Goal: Information Seeking & Learning: Learn about a topic

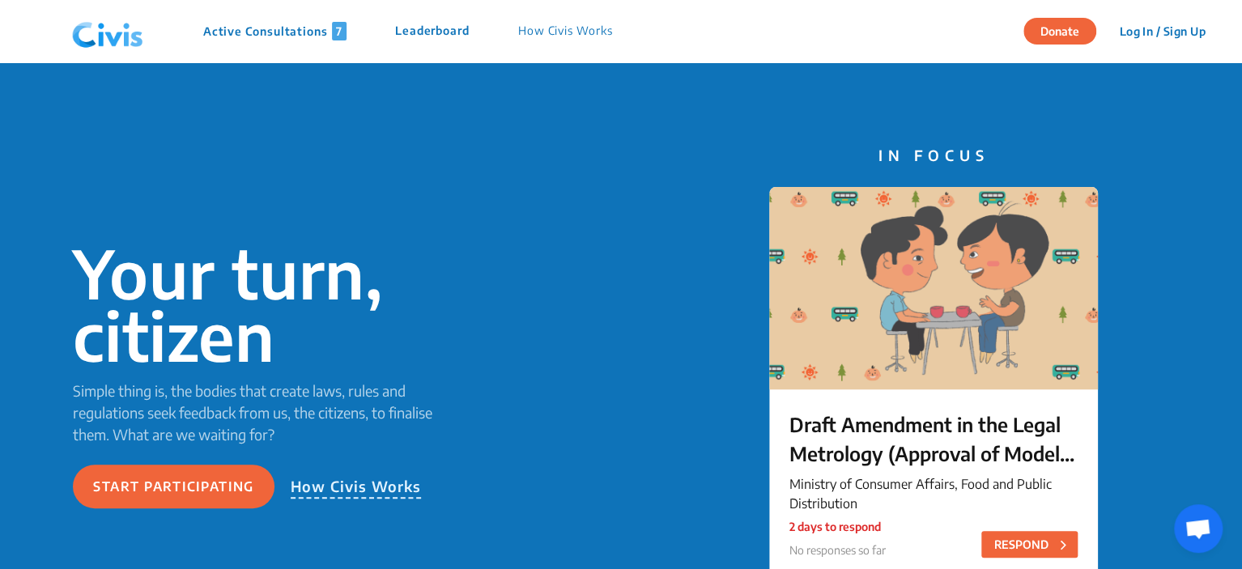
click at [260, 36] on p "Active Consultations 7" at bounding box center [274, 31] width 143 height 19
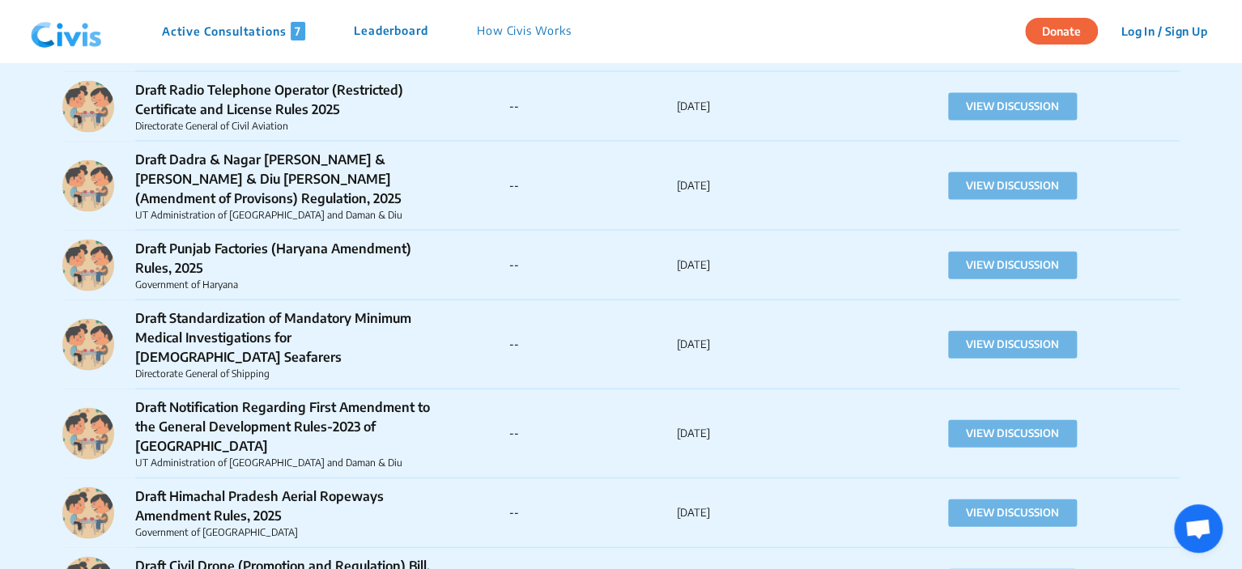
scroll to position [1862, 0]
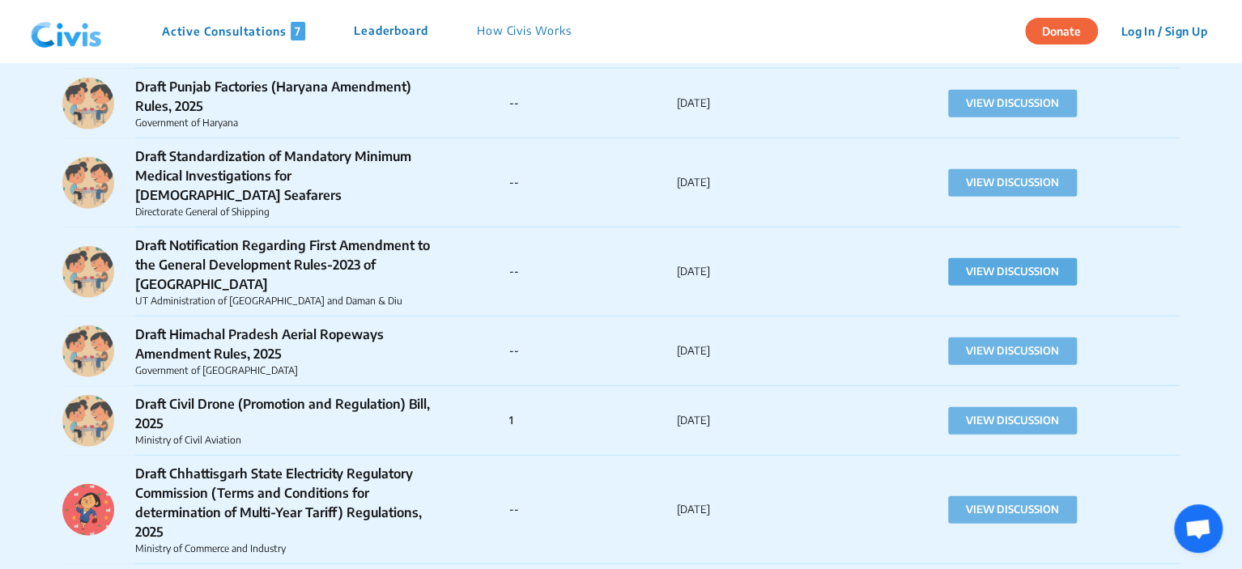
click at [1025, 258] on button "VIEW DISCUSSION" at bounding box center [1012, 272] width 129 height 28
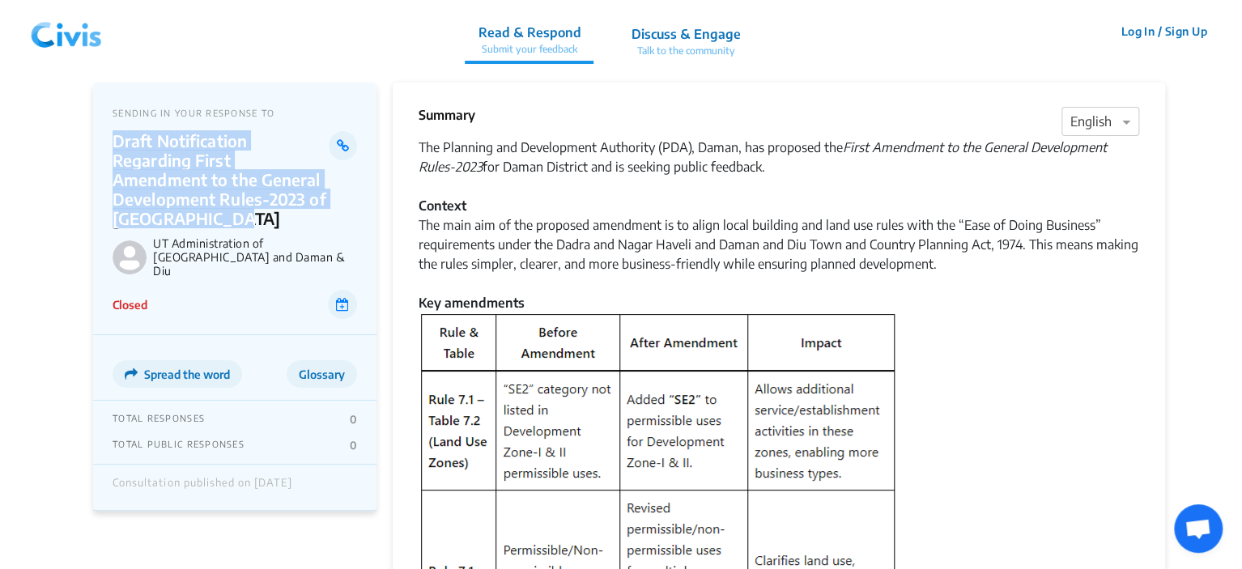
drag, startPoint x: 172, startPoint y: 213, endPoint x: 113, endPoint y: 148, distance: 87.7
click at [113, 148] on p "Draft Notification Regarding First Amendment to the General Development Rules-2…" at bounding box center [221, 179] width 216 height 97
copy p "Draft Notification Regarding First Amendment to the General Development Rules-2…"
drag, startPoint x: 268, startPoint y: 242, endPoint x: 281, endPoint y: 260, distance: 22.0
click at [281, 260] on p "UT Administration of [GEOGRAPHIC_DATA] and Daman & Diu" at bounding box center [255, 256] width 204 height 41
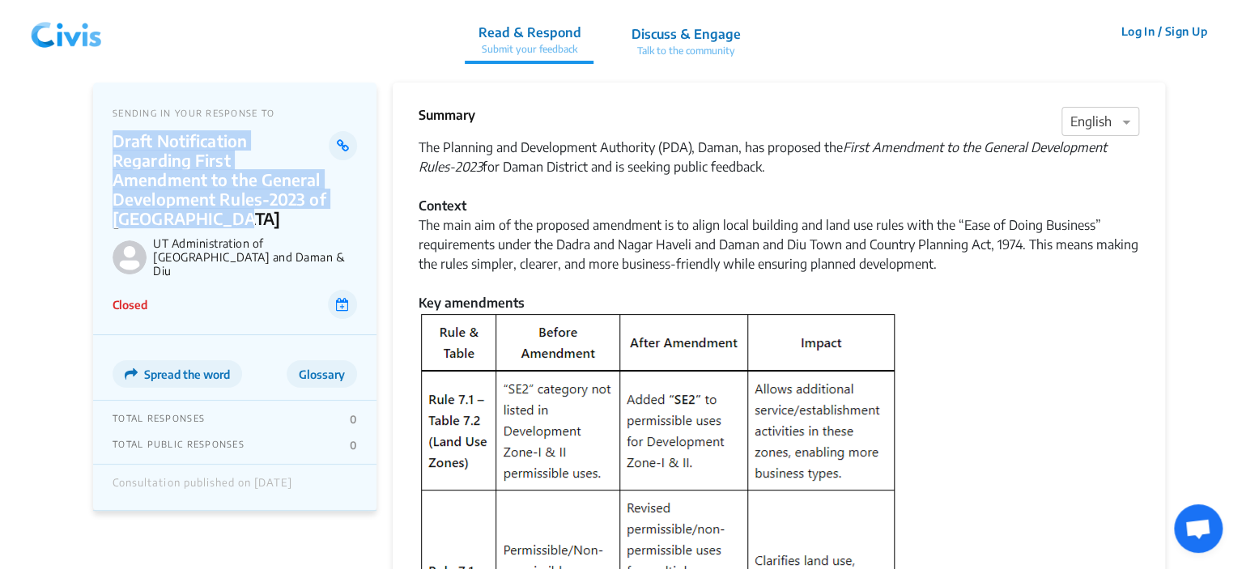
drag, startPoint x: 155, startPoint y: 245, endPoint x: 282, endPoint y: 264, distance: 129.2
click at [282, 264] on p "UT Administration of [GEOGRAPHIC_DATA] and Daman & Diu" at bounding box center [255, 256] width 204 height 41
copy p "UT Administration of [GEOGRAPHIC_DATA] and Daman & Diu"
drag, startPoint x: 424, startPoint y: 148, endPoint x: 770, endPoint y: 163, distance: 345.9
click at [770, 163] on div "The Planning and Development Authority (PDA), Daman, has proposed the First Ame…" at bounding box center [778, 225] width 720 height 175
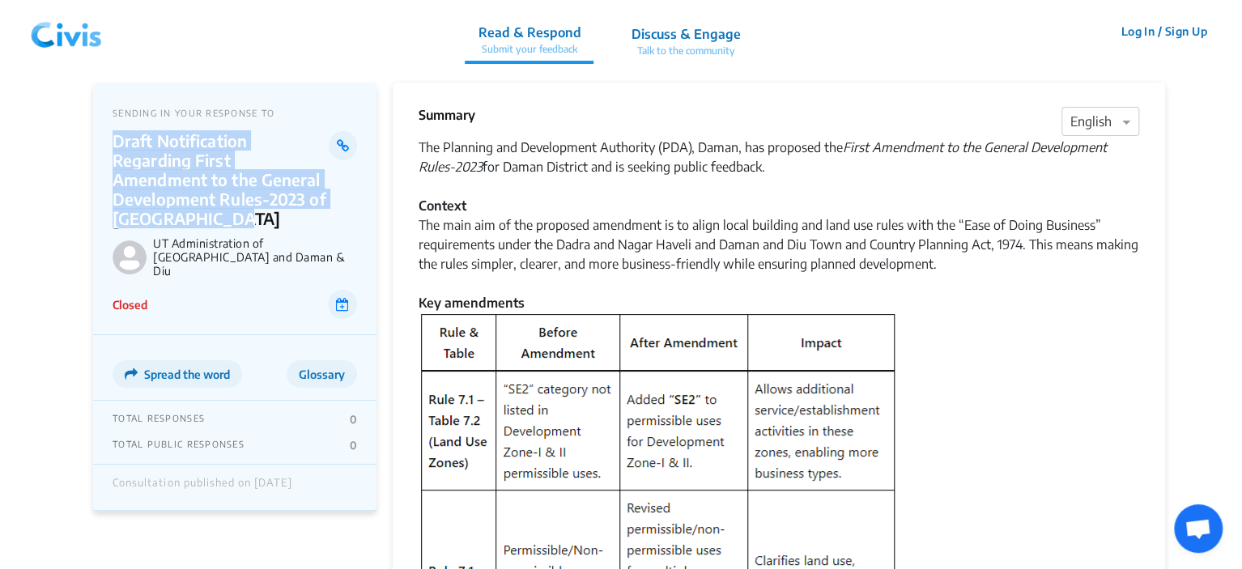
copy div "The Planning and Development Authority (PDA), Daman, has proposed the First Ame…"
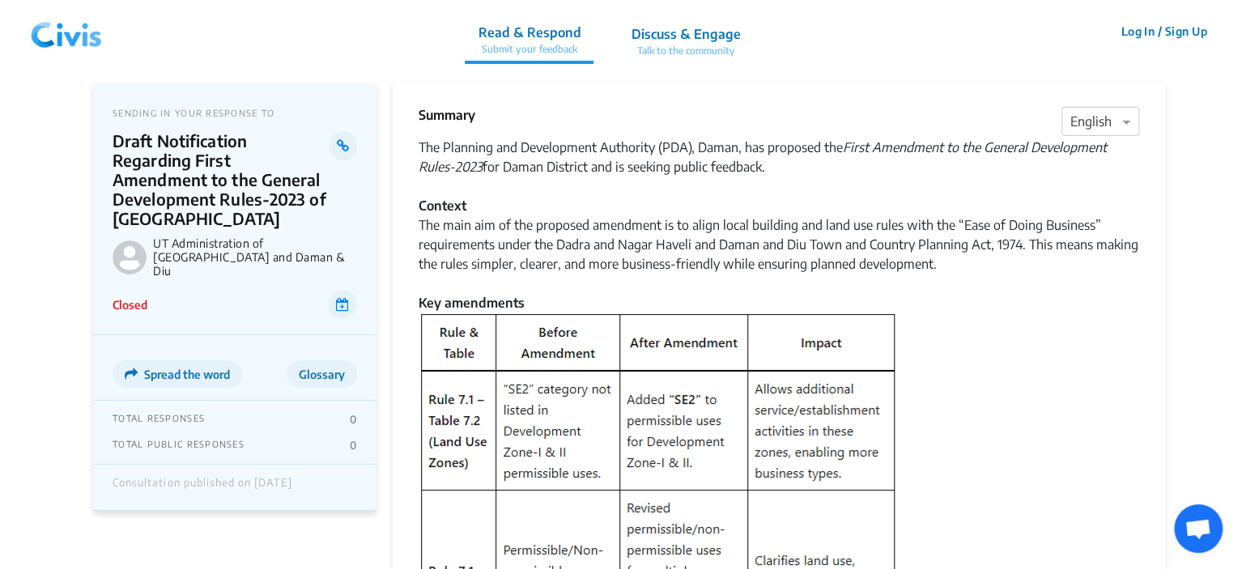
click at [609, 214] on div "The Planning and Development Authority (PDA), Daman, has proposed the First Ame…" at bounding box center [778, 225] width 720 height 175
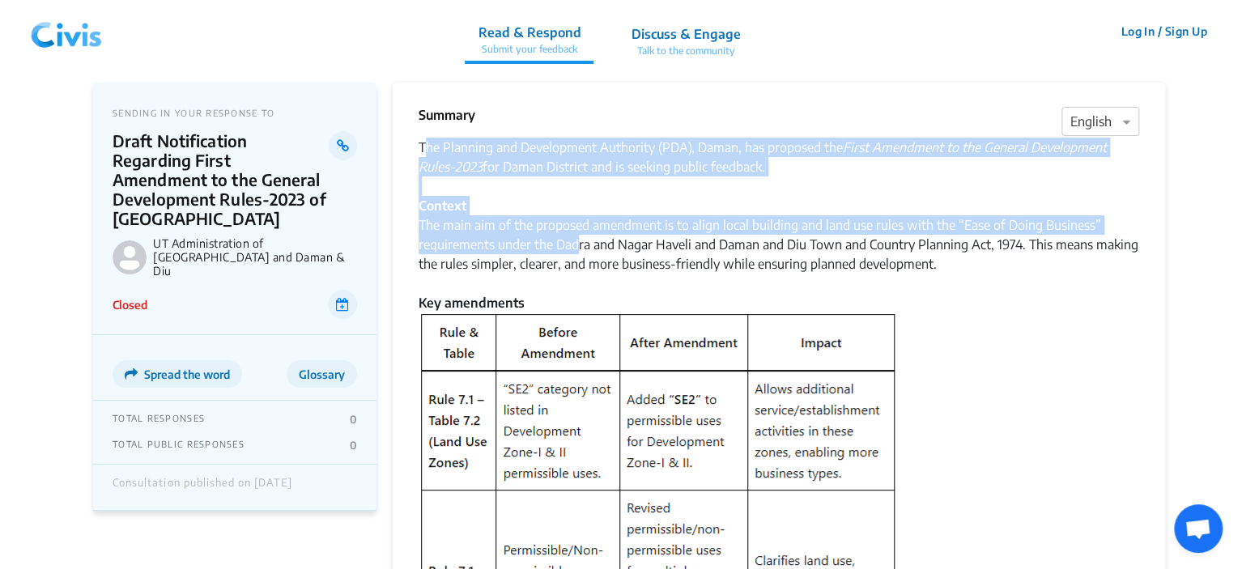
drag, startPoint x: 422, startPoint y: 145, endPoint x: 579, endPoint y: 245, distance: 185.7
click at [579, 245] on div "The Planning and Development Authority (PDA), Daman, has proposed the First Ame…" at bounding box center [778, 225] width 720 height 175
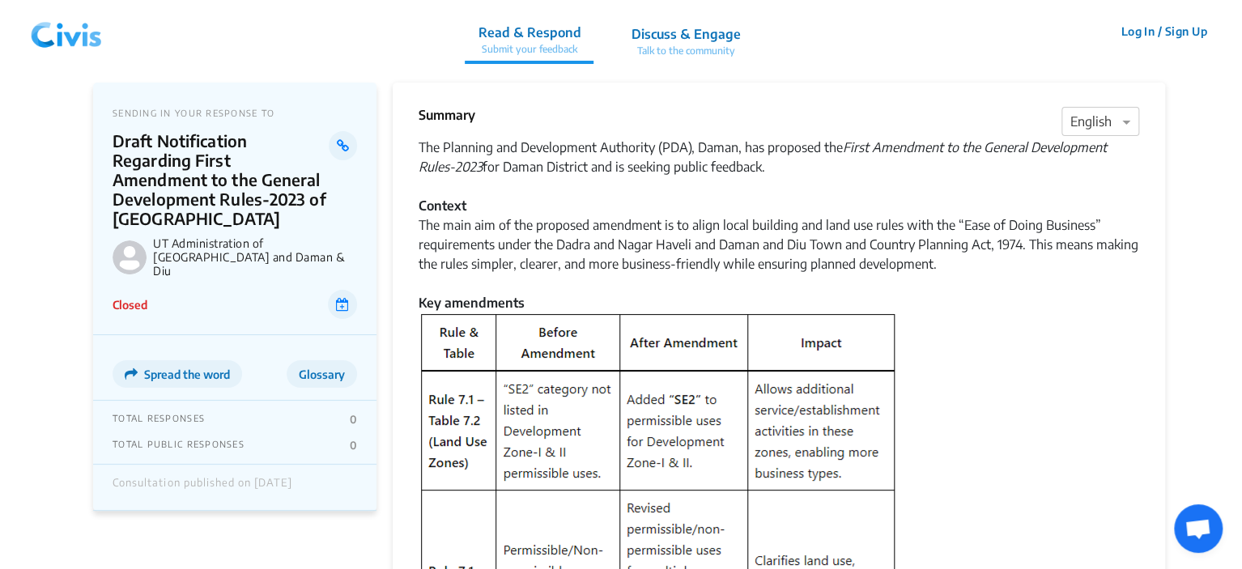
click at [931, 285] on div "The Planning and Development Authority (PDA), Daman, has proposed the First Ame…" at bounding box center [778, 225] width 720 height 175
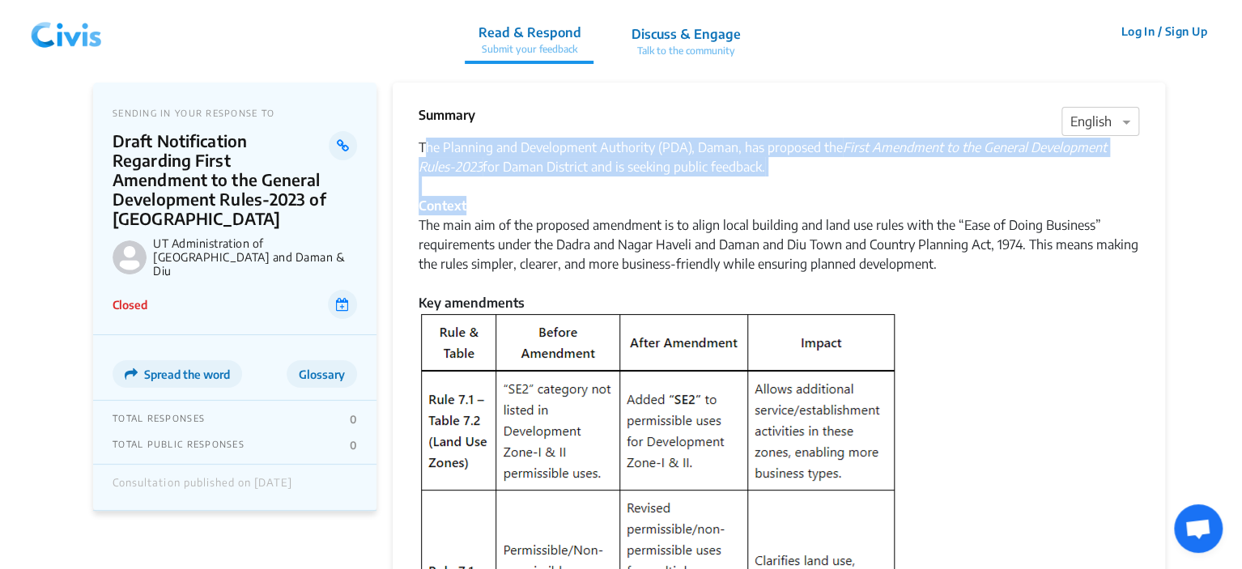
drag, startPoint x: 423, startPoint y: 150, endPoint x: 603, endPoint y: 200, distance: 186.6
click at [603, 200] on div "The Planning and Development Authority (PDA), Daman, has proposed the First Ame…" at bounding box center [778, 225] width 720 height 175
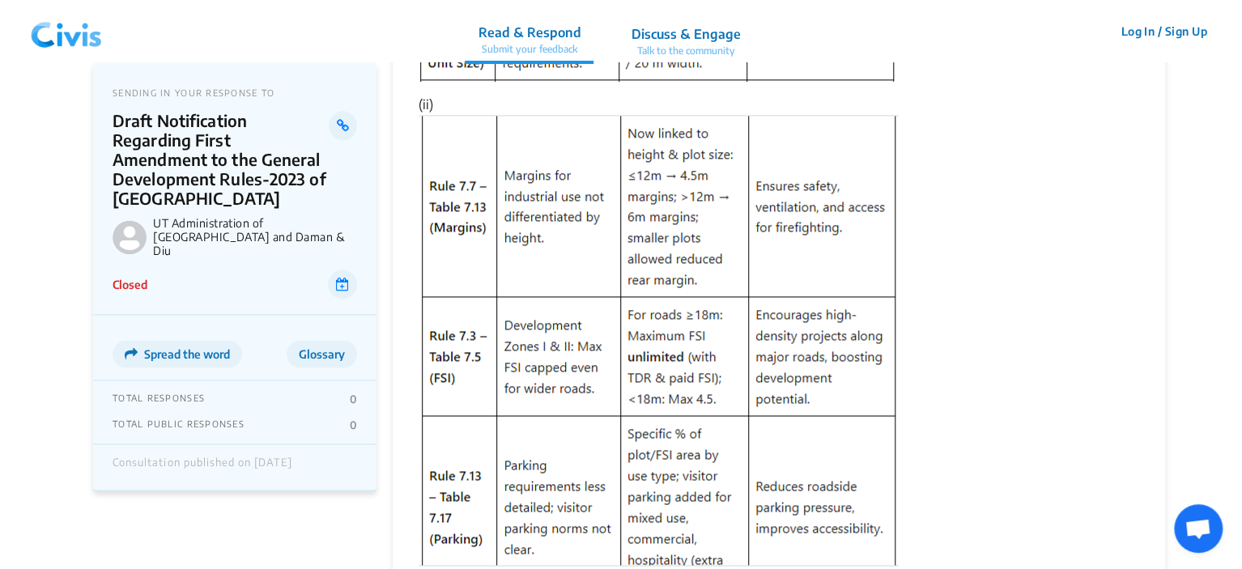
scroll to position [1295, 0]
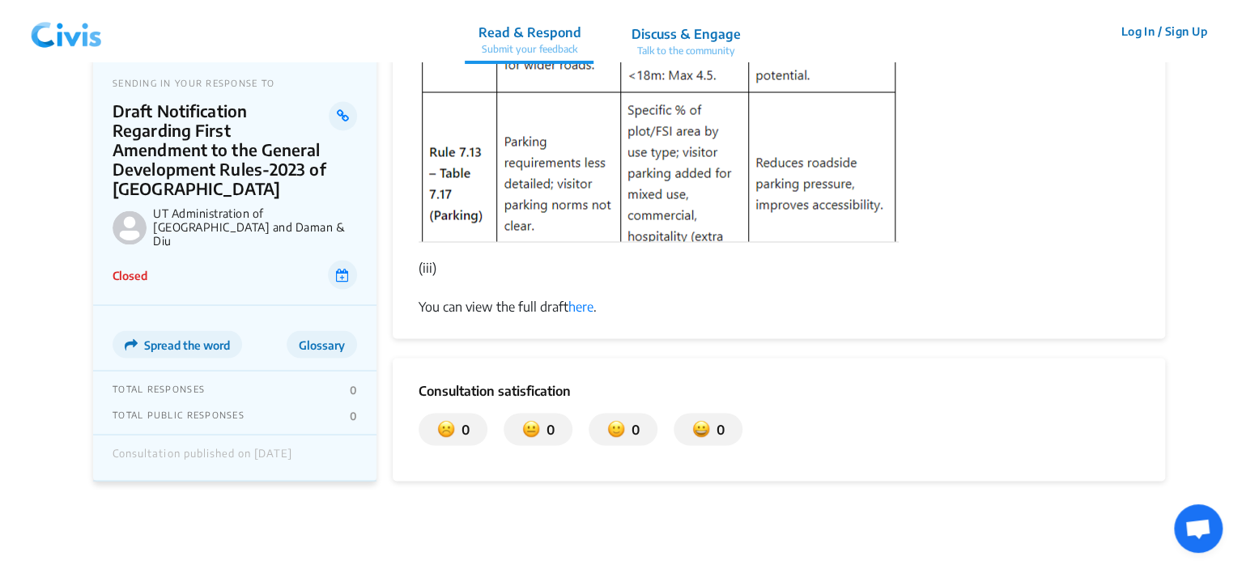
click at [605, 310] on div "You can view the full draft here ." at bounding box center [778, 305] width 720 height 19
copy div "The Planning and Development Authority (PDA), Daman, has proposed the First Ame…"
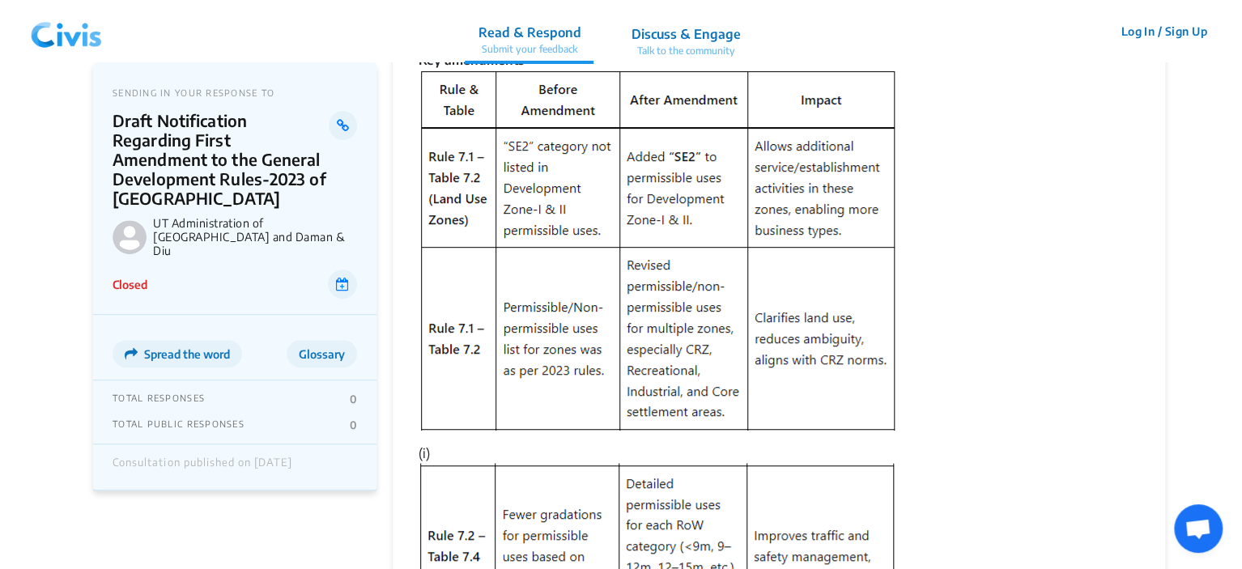
scroll to position [0, 0]
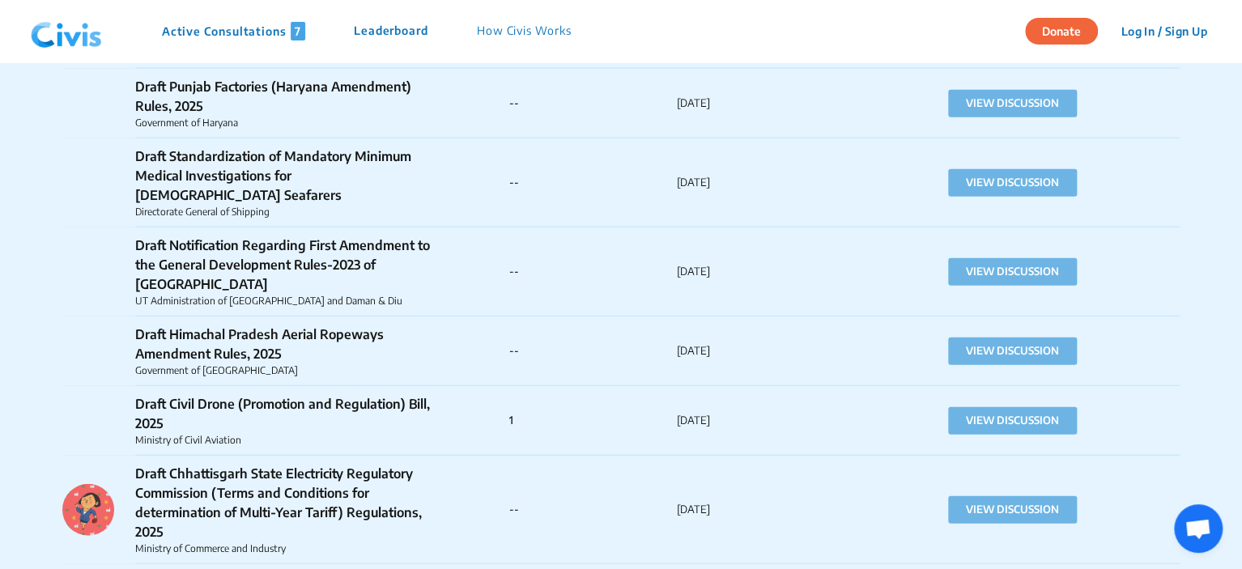
scroll to position [1781, 0]
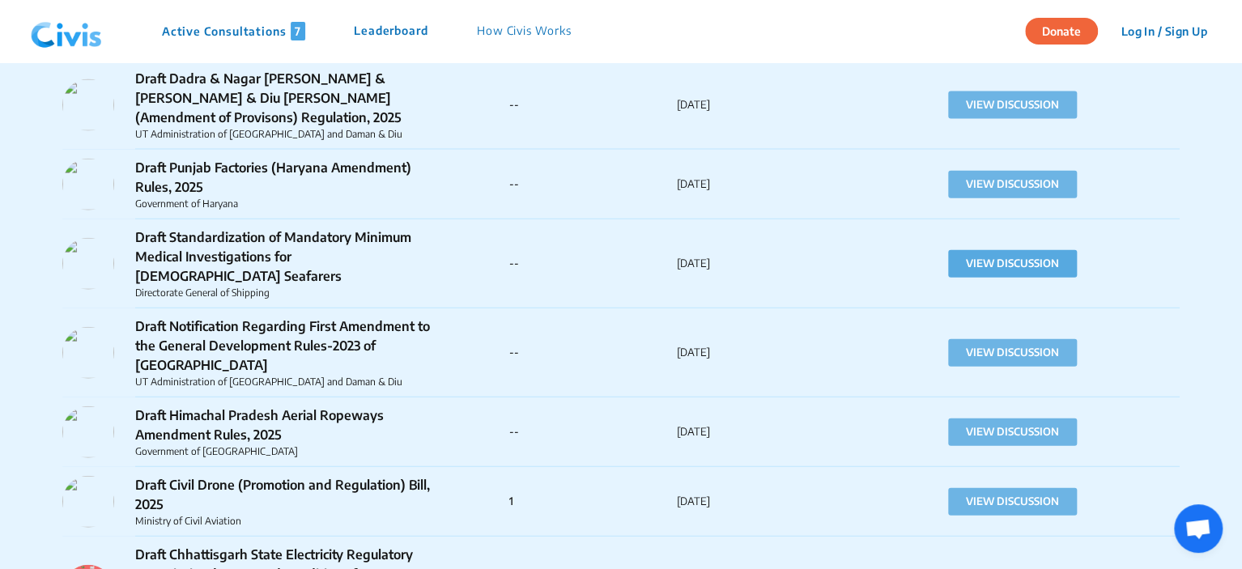
click at [1014, 261] on button "VIEW DISCUSSION" at bounding box center [1012, 264] width 129 height 28
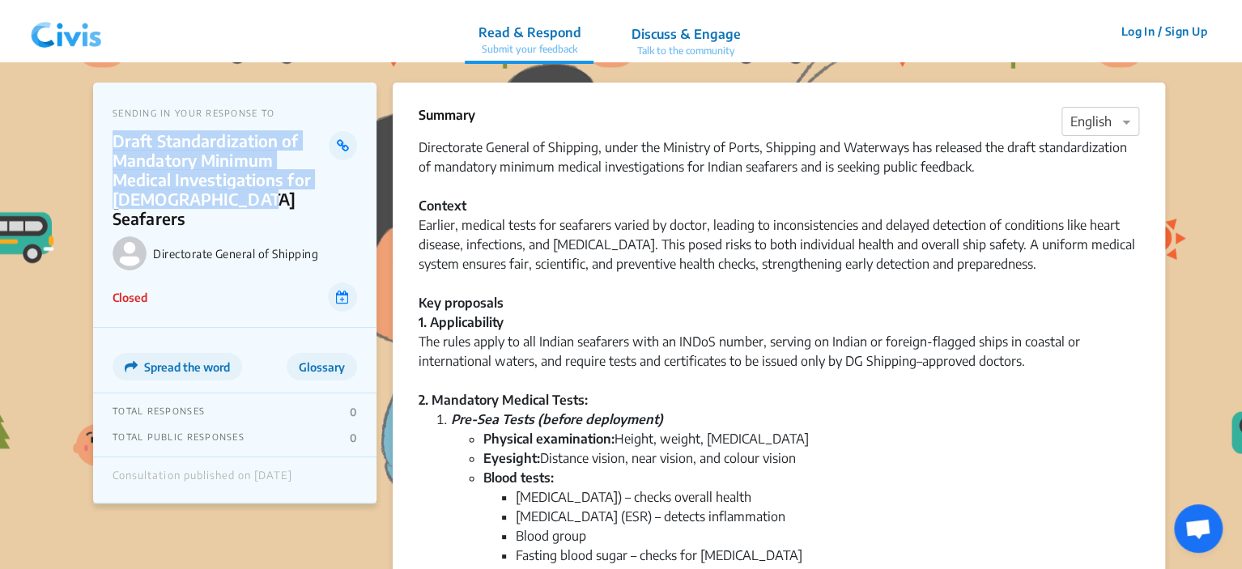
drag, startPoint x: 233, startPoint y: 202, endPoint x: 117, endPoint y: 147, distance: 127.8
click at [117, 147] on p "Draft Standardization of Mandatory Minimum Medical Investigations for [DEMOGRAP…" at bounding box center [221, 179] width 216 height 97
copy p "Draft Standardization of Mandatory Minimum Medical Investigations for [DEMOGRAP…"
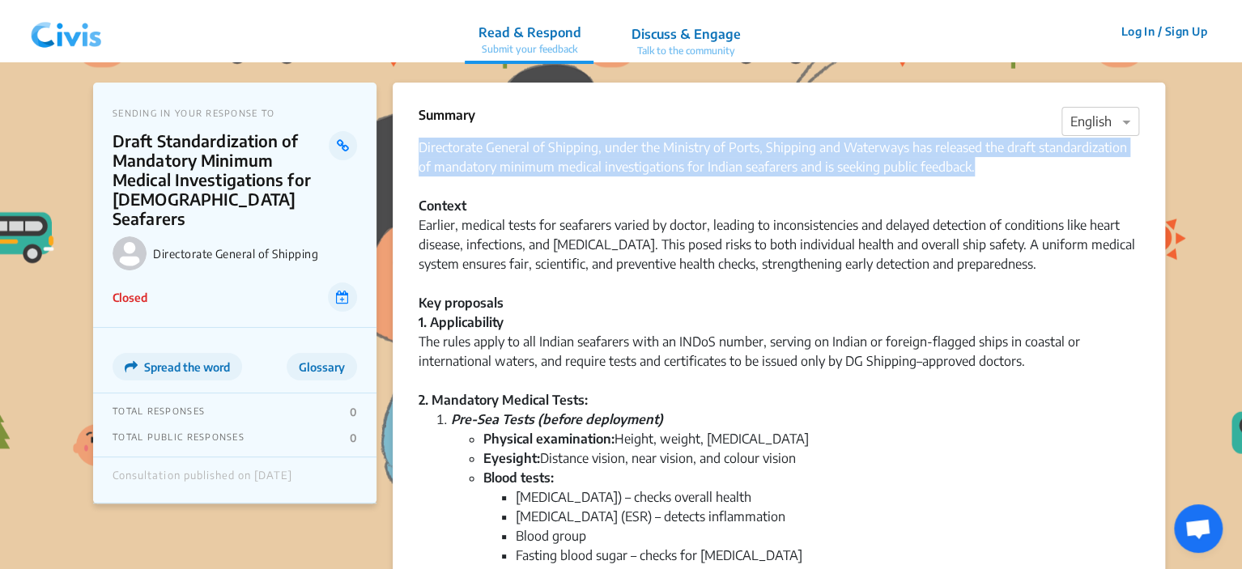
drag, startPoint x: 420, startPoint y: 149, endPoint x: 976, endPoint y: 164, distance: 556.2
click at [976, 164] on div "Directorate General of Shipping, under the Ministry of Ports, Shipping and Wate…" at bounding box center [778, 274] width 720 height 272
copy div "Directorate General of Shipping, under the Ministry of Ports, Shipping and Wate…"
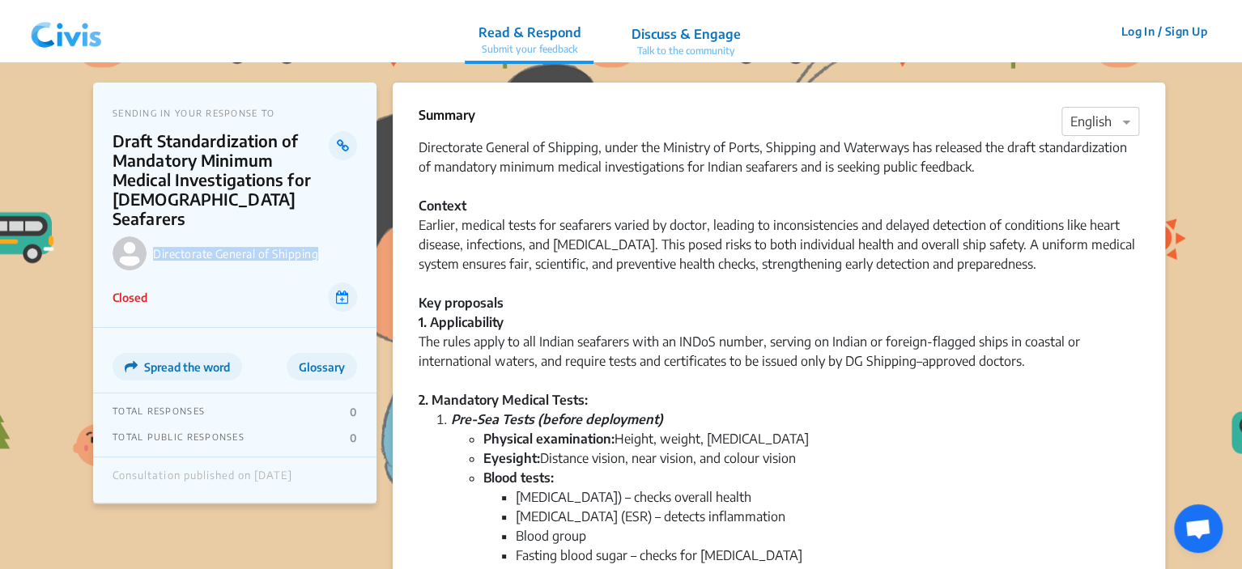
drag, startPoint x: 321, startPoint y: 235, endPoint x: 155, endPoint y: 237, distance: 166.7
click at [155, 247] on p "Directorate General of Shipping" at bounding box center [255, 254] width 204 height 14
copy p "Directorate General of Shipping"
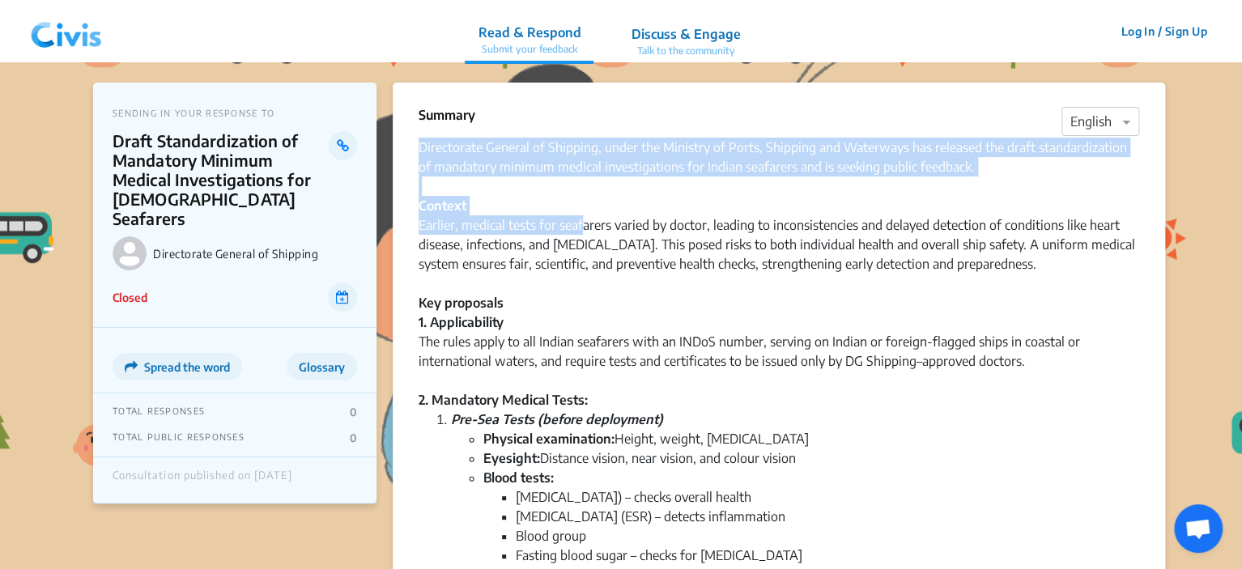
drag, startPoint x: 418, startPoint y: 145, endPoint x: 580, endPoint y: 224, distance: 180.3
click at [580, 224] on div "Directorate General of Shipping, under the Ministry of Ports, Shipping and Wate…" at bounding box center [778, 274] width 720 height 272
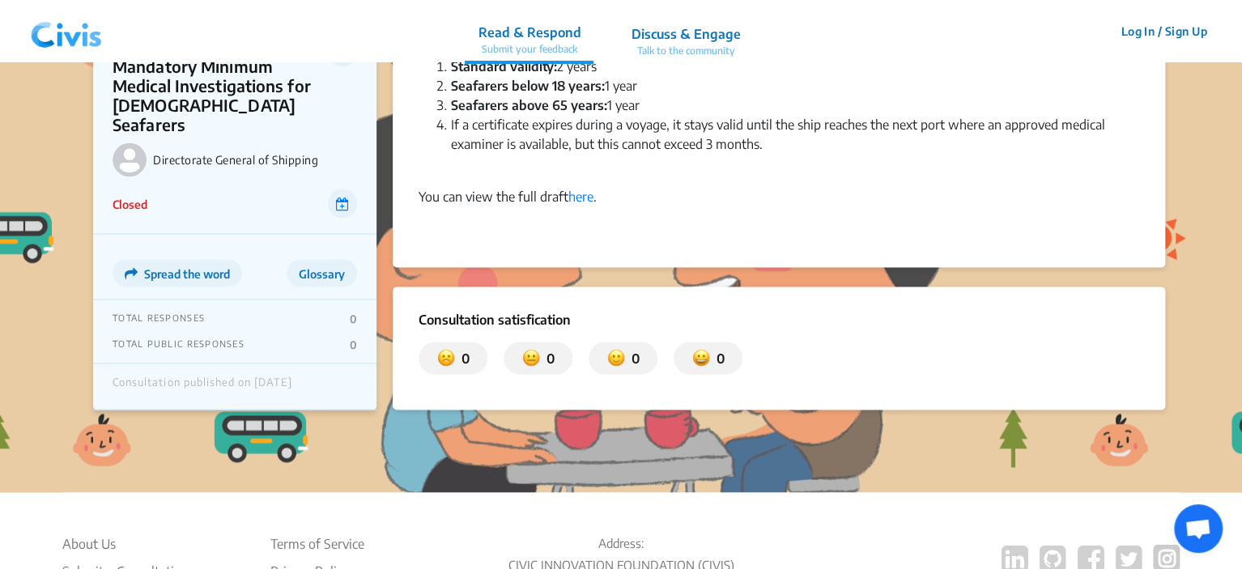
scroll to position [1295, 0]
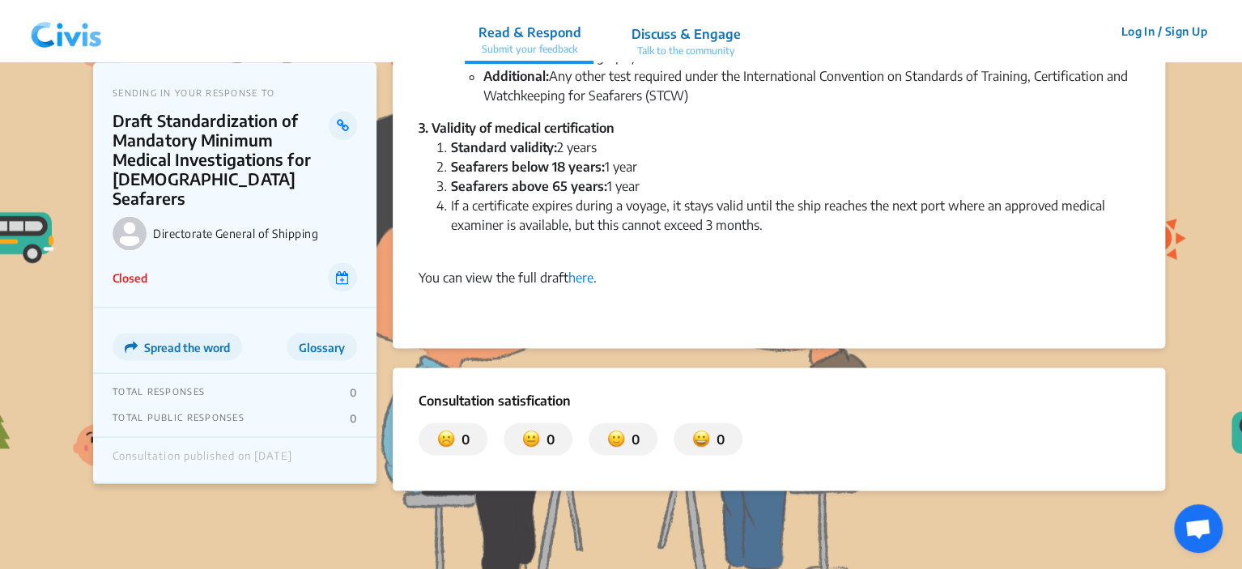
click at [609, 267] on div "You can view the full draft here ." at bounding box center [778, 276] width 720 height 19
copy div "Loremipsumd Sitamet co Adipisci, elits doe Temporin ut Labor, Etdolore mag Aliq…"
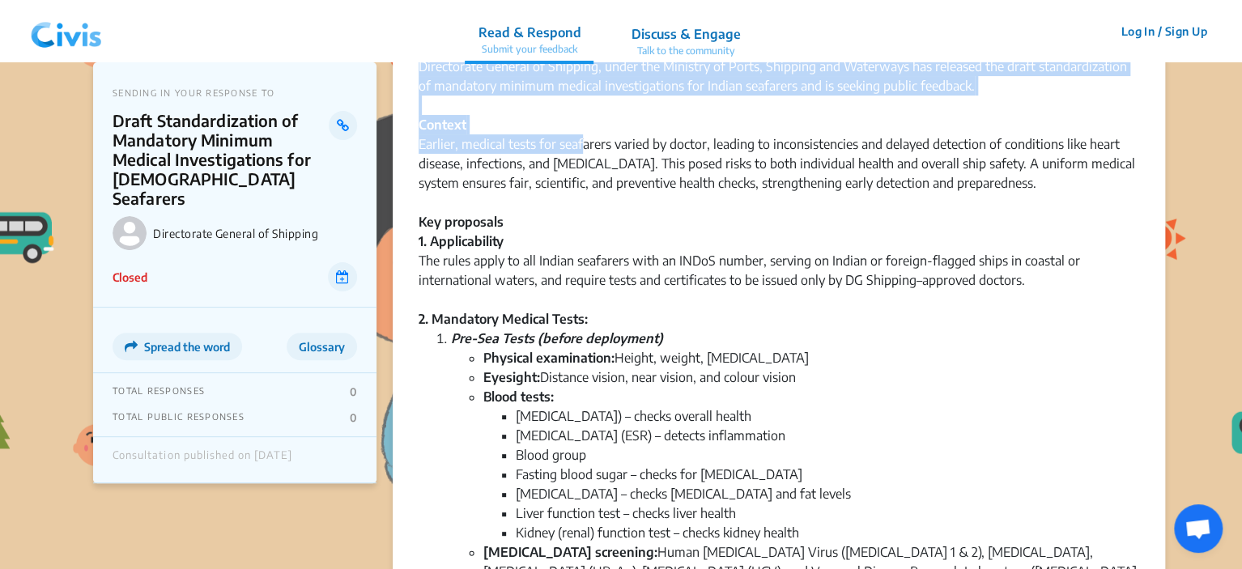
scroll to position [0, 0]
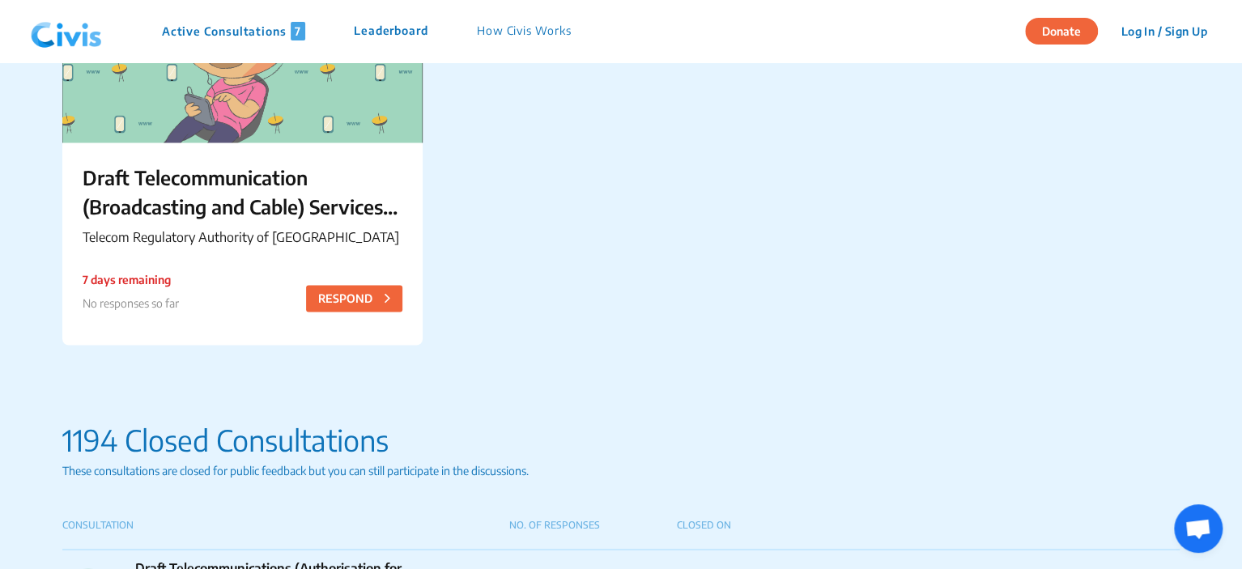
scroll to position [1619, 0]
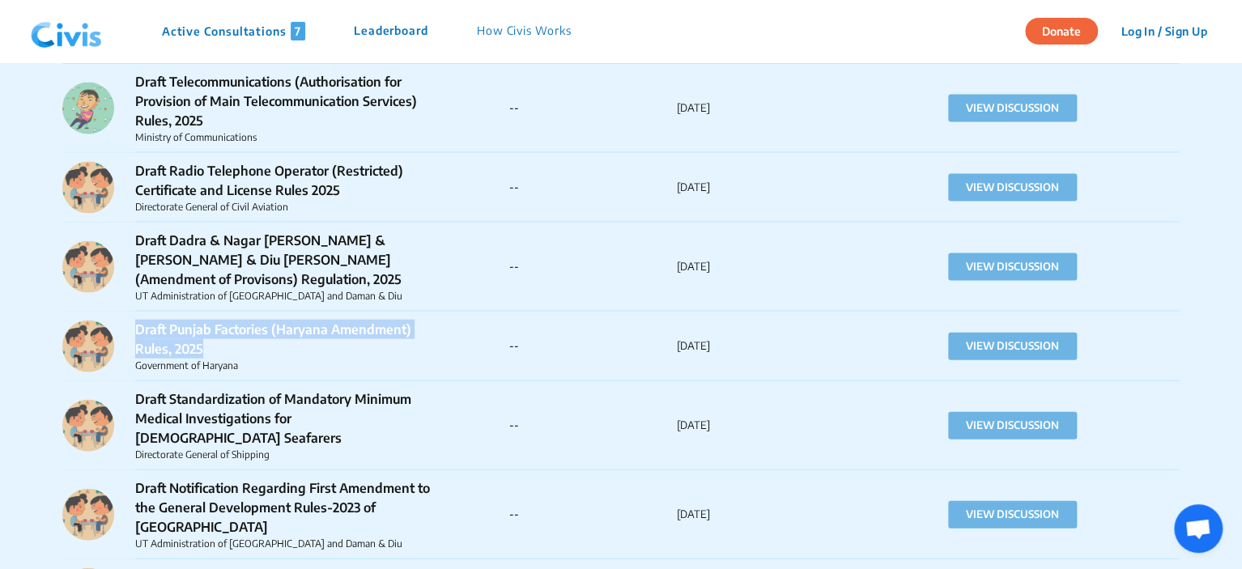
drag, startPoint x: 206, startPoint y: 346, endPoint x: 139, endPoint y: 333, distance: 68.6
click at [139, 333] on p "Draft Punjab Factories (Haryana Amendment) Rules, 2025" at bounding box center [284, 339] width 299 height 39
copy p "Draft Punjab Factories (Haryana Amendment) Rules, 2025"
drag, startPoint x: 245, startPoint y: 368, endPoint x: 204, endPoint y: 364, distance: 41.5
click at [204, 364] on p "Government of Haryana" at bounding box center [284, 366] width 299 height 15
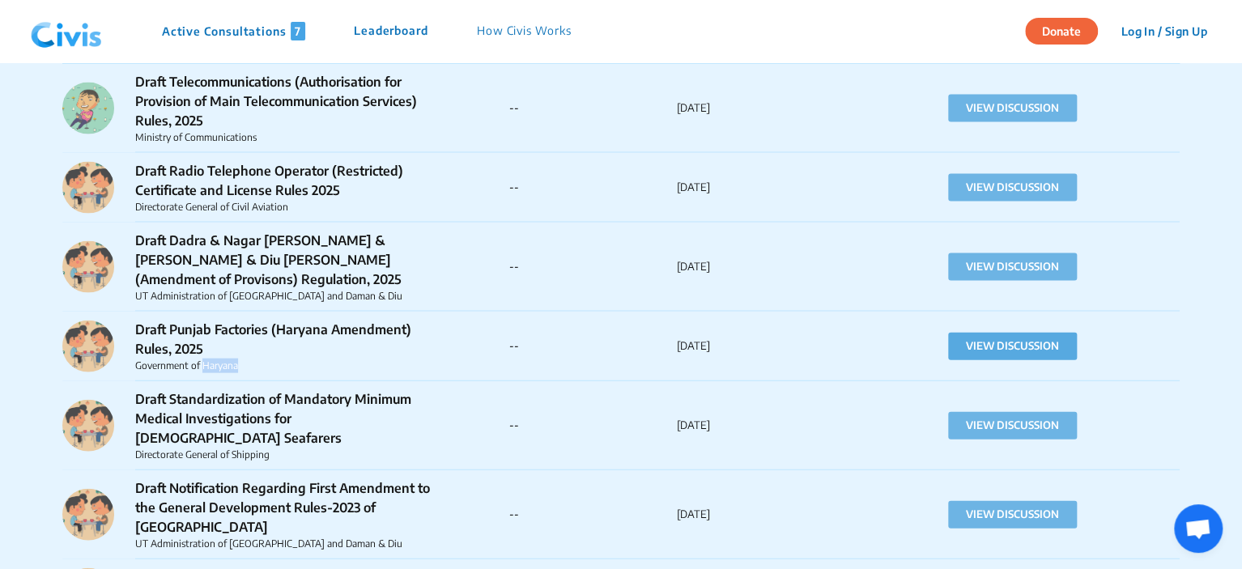
click at [980, 352] on button "VIEW DISCUSSION" at bounding box center [1012, 347] width 129 height 28
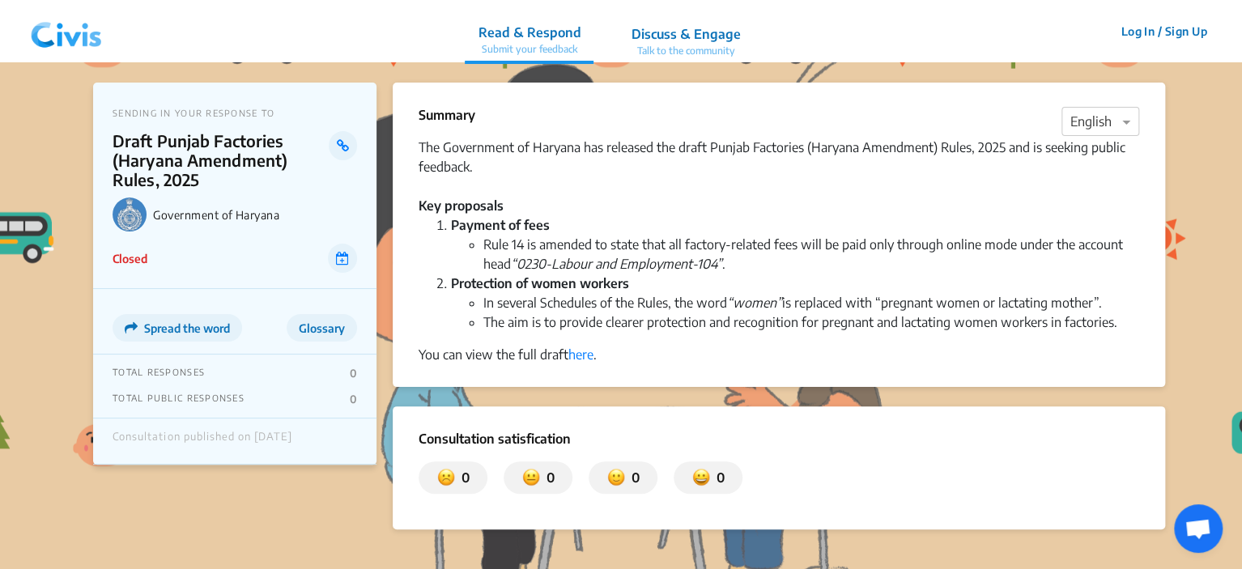
drag, startPoint x: 420, startPoint y: 146, endPoint x: 473, endPoint y: 166, distance: 56.8
click at [473, 166] on div "The Government of Haryana has released the draft Punjab Factories (Haryana Amen…" at bounding box center [778, 177] width 720 height 78
click at [559, 192] on div "The Government of Haryana has released the draft Punjab Factories (Haryana Amen…" at bounding box center [778, 177] width 720 height 78
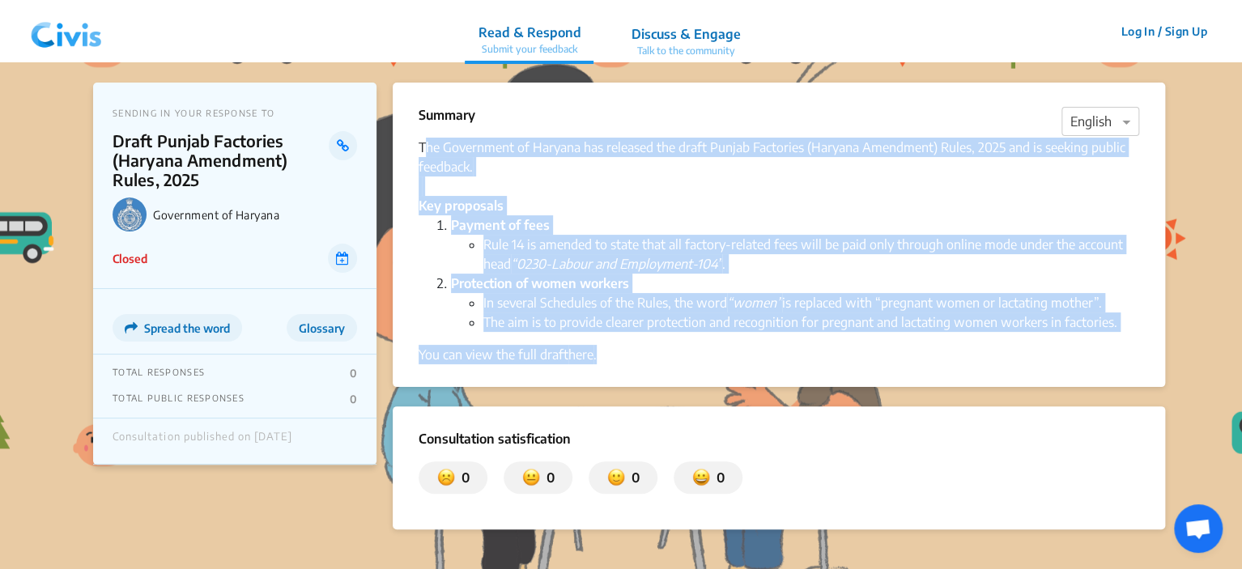
drag, startPoint x: 423, startPoint y: 145, endPoint x: 597, endPoint y: 358, distance: 274.9
click at [597, 358] on div "The Government of Haryana has released the draft Punjab Factories (Haryana Amen…" at bounding box center [778, 251] width 720 height 227
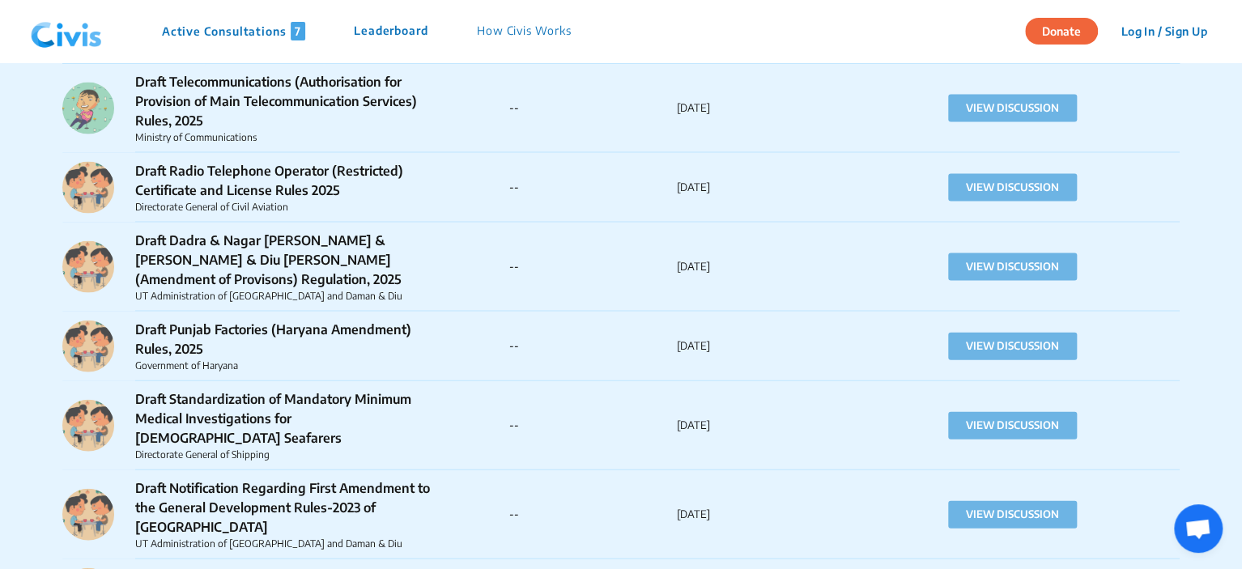
scroll to position [1538, 0]
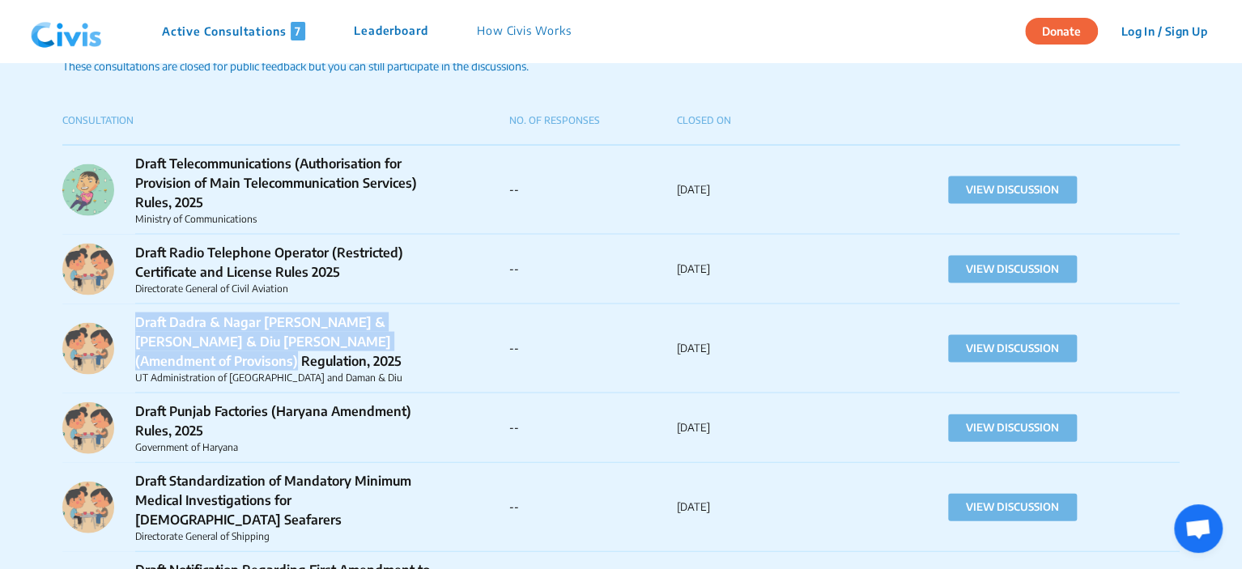
drag, startPoint x: 169, startPoint y: 357, endPoint x: 137, endPoint y: 325, distance: 45.2
click at [137, 325] on p "Draft Dadra & Nagar [PERSON_NAME] & [PERSON_NAME] & Diu [PERSON_NAME] (Amendmen…" at bounding box center [284, 341] width 299 height 58
drag, startPoint x: 392, startPoint y: 375, endPoint x: 135, endPoint y: 380, distance: 256.6
click at [135, 380] on p "UT Administration of [GEOGRAPHIC_DATA] and Daman & Diu" at bounding box center [284, 377] width 299 height 15
click at [993, 353] on button "VIEW DISCUSSION" at bounding box center [1012, 348] width 129 height 28
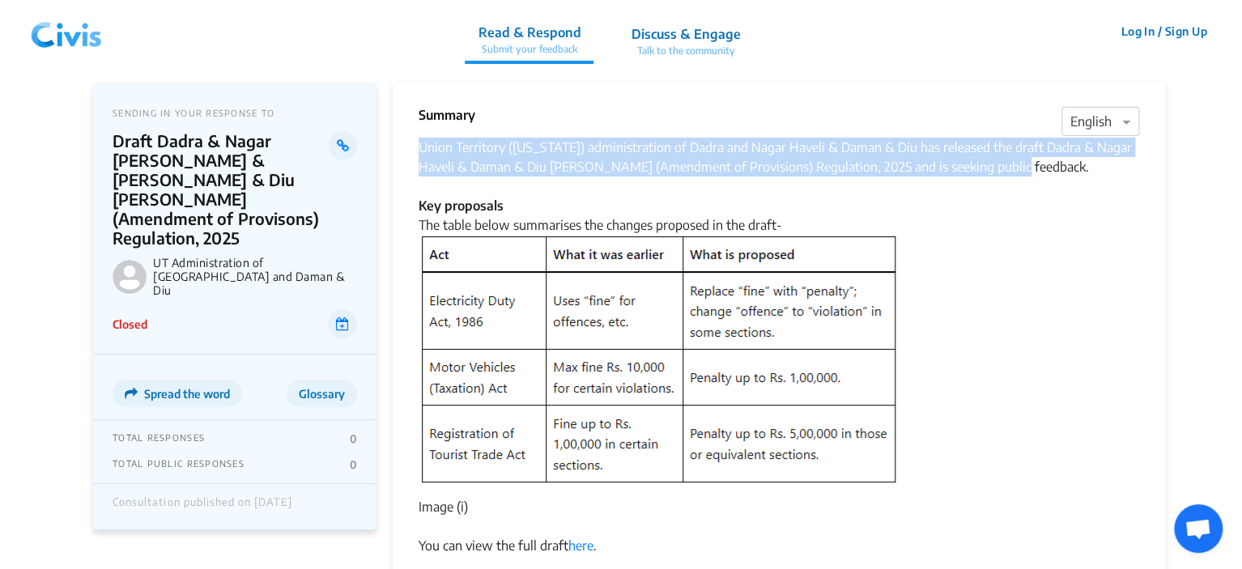
drag, startPoint x: 420, startPoint y: 148, endPoint x: 1002, endPoint y: 172, distance: 582.4
click at [1002, 172] on div "Union Territory ([US_STATE]) administration of Dadra and Nagar Haveli & Daman &…" at bounding box center [778, 347] width 720 height 418
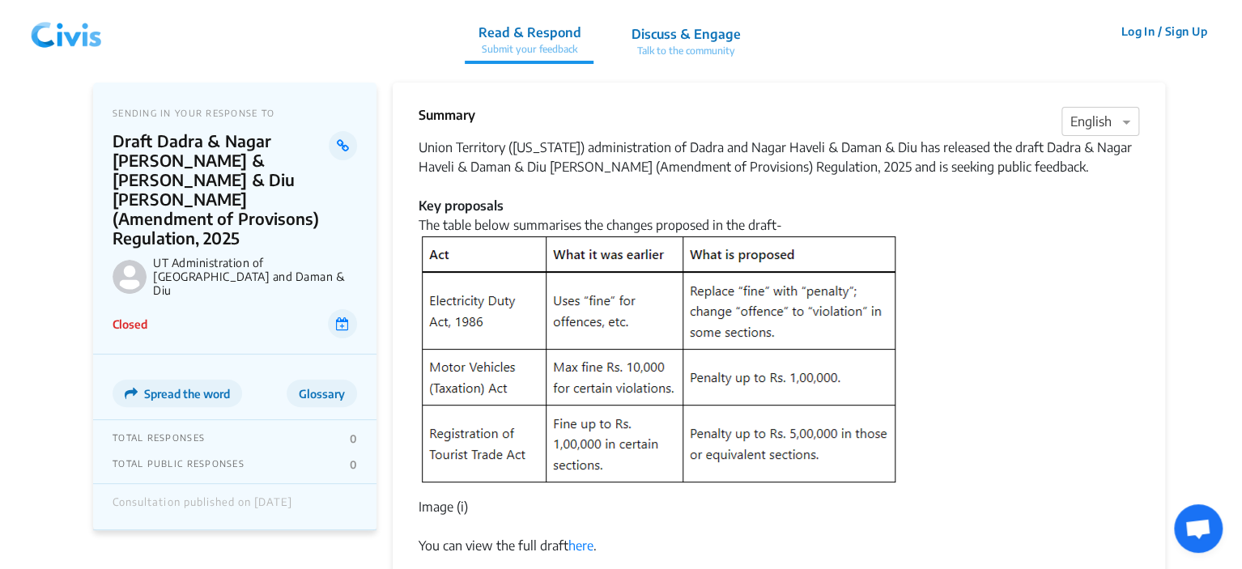
click at [978, 398] on div "Union Territory ([US_STATE]) administration of Dadra and Nagar Haveli & Daman &…" at bounding box center [778, 347] width 720 height 418
click at [550, 180] on div "Union Territory ([US_STATE]) administration of Dadra and Nagar Haveli & Daman &…" at bounding box center [778, 347] width 720 height 418
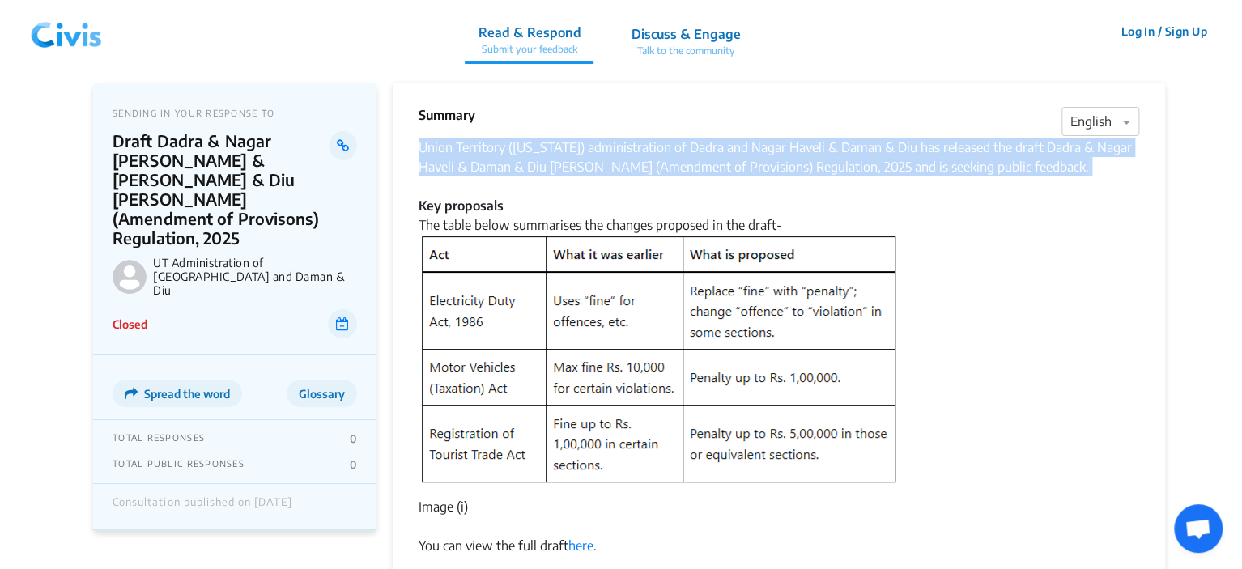
drag, startPoint x: 421, startPoint y: 147, endPoint x: 495, endPoint y: 180, distance: 81.5
click at [495, 180] on div "Union Territory ([US_STATE]) administration of Dadra and Nagar Haveli & Daman &…" at bounding box center [778, 347] width 720 height 418
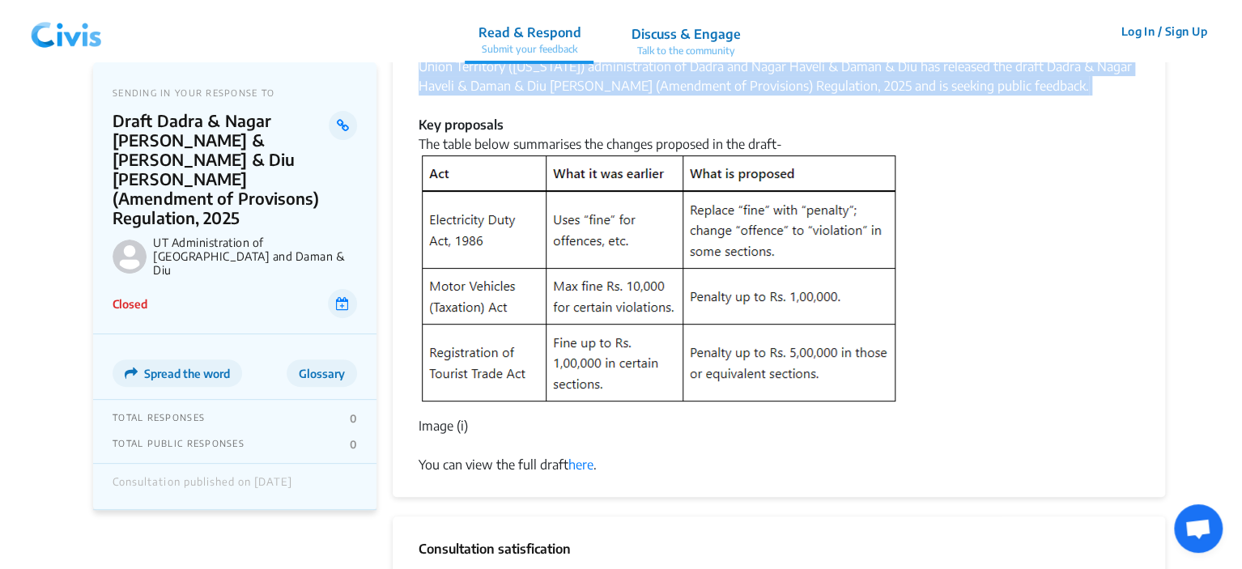
click at [605, 465] on div "Union Territory ([US_STATE]) administration of Dadra and Nagar Haveli & Daman &…" at bounding box center [778, 266] width 720 height 418
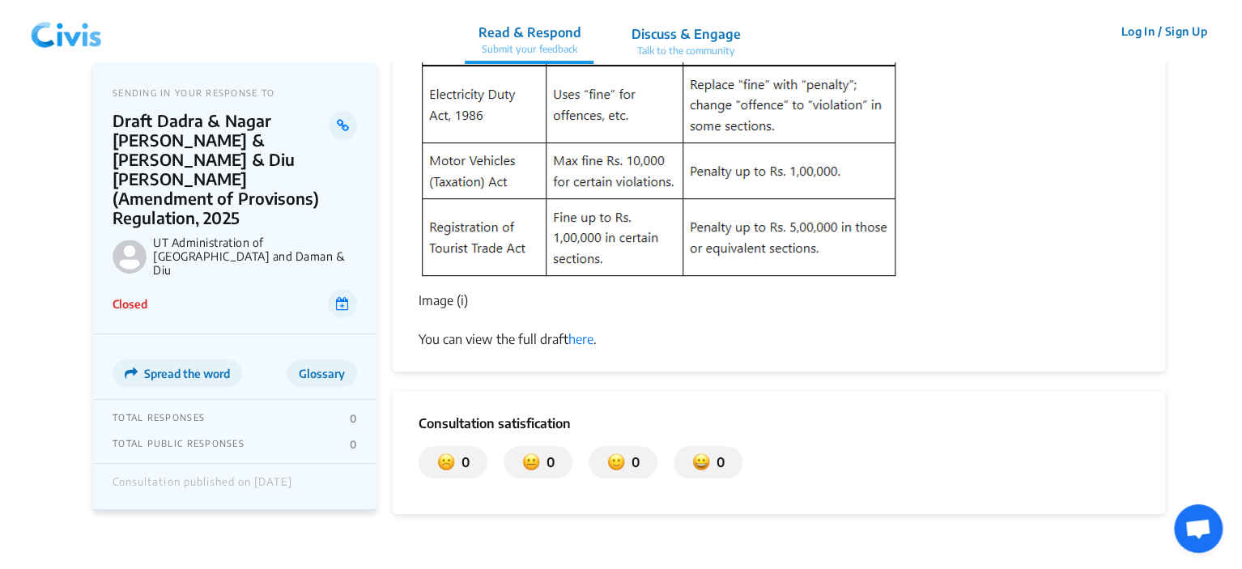
scroll to position [0, 0]
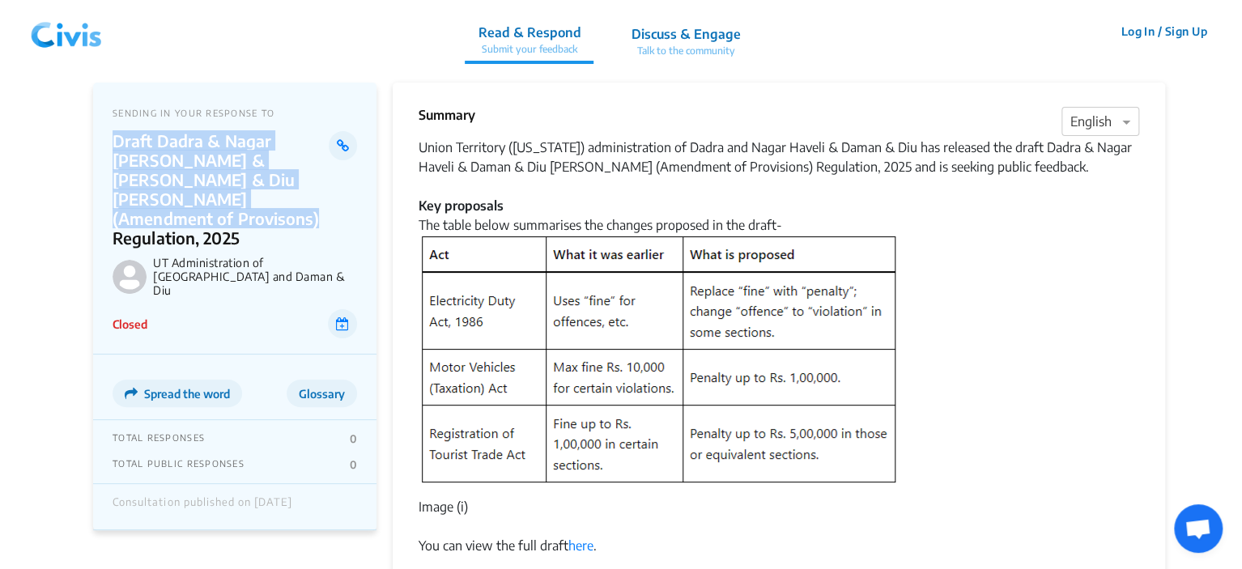
drag, startPoint x: 252, startPoint y: 206, endPoint x: 108, endPoint y: 148, distance: 155.1
click at [108, 148] on div "SENDING IN YOUR RESPONSE TO Draft Dadra & Nagar Haveli & Daman & Diu [PERSON_NA…" at bounding box center [234, 219] width 283 height 272
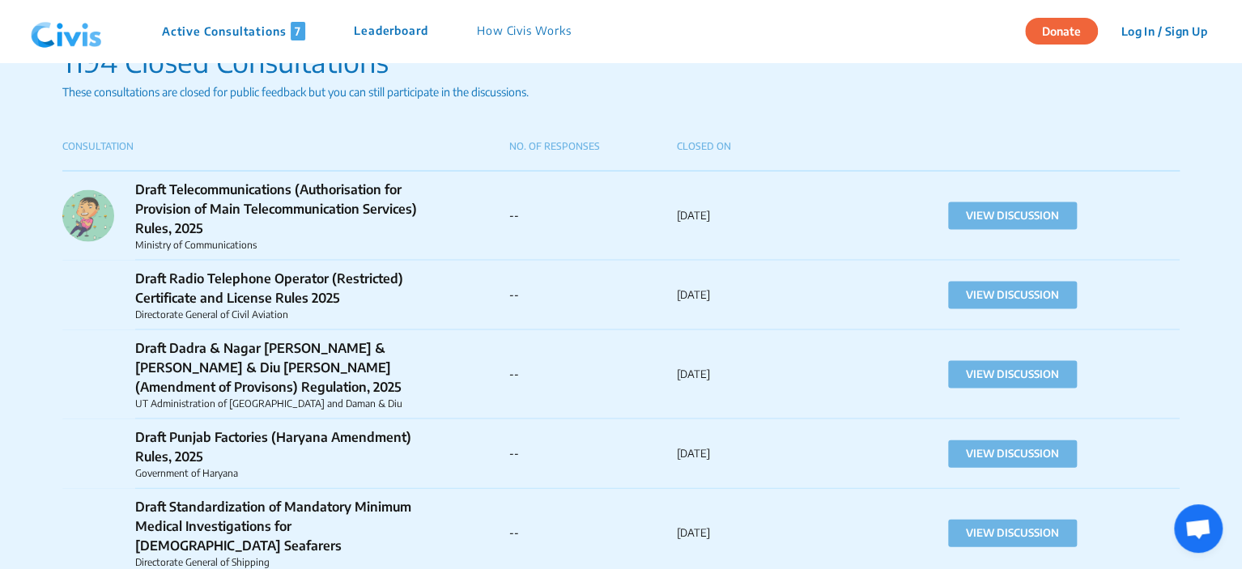
scroll to position [1431, 0]
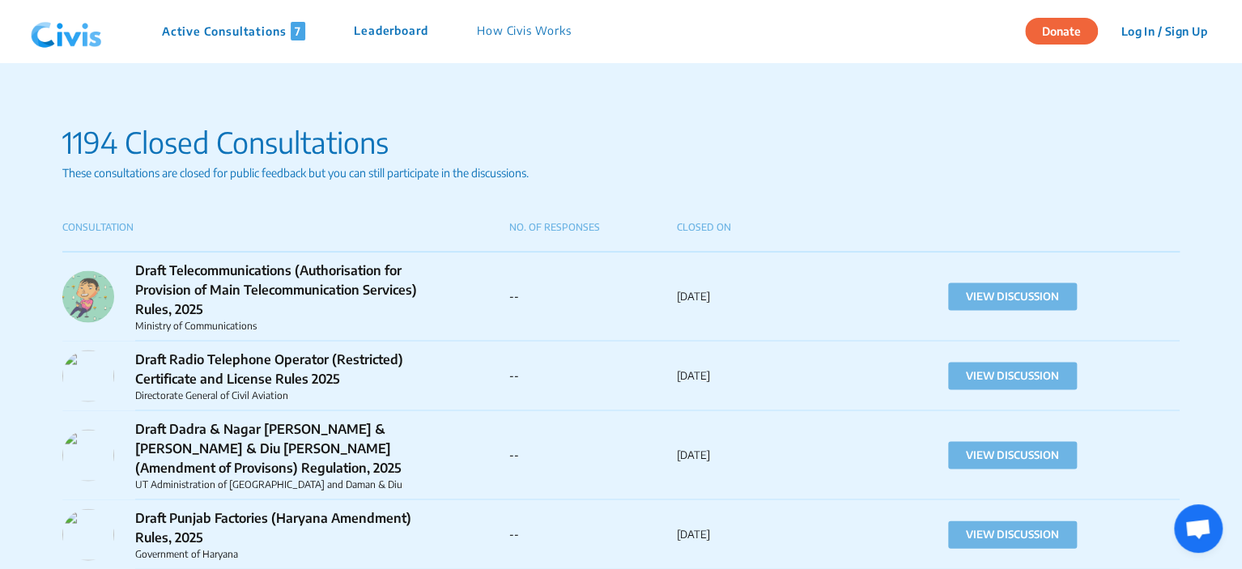
click at [514, 386] on div "Draft Radio Telephone Operator (Restricted) Certificate and License Rules 2025 …" at bounding box center [621, 376] width 1118 height 70
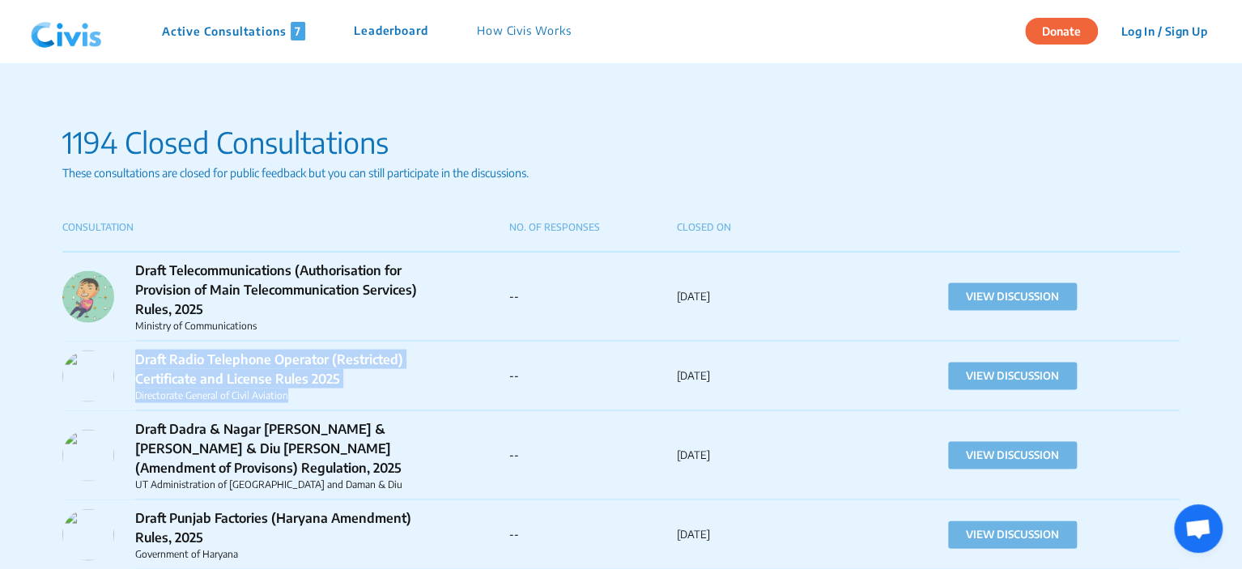
drag, startPoint x: 286, startPoint y: 396, endPoint x: 131, endPoint y: 359, distance: 158.8
click at [131, 359] on div "Draft Radio Telephone Operator (Restricted) Certificate and License Rules 2025 …" at bounding box center [285, 375] width 447 height 53
click at [463, 380] on div "Draft Radio Telephone Operator (Restricted) Certificate and License Rules 2025 …" at bounding box center [285, 375] width 447 height 53
drag, startPoint x: 315, startPoint y: 395, endPoint x: 138, endPoint y: 361, distance: 180.5
click at [138, 361] on div "Draft Radio Telephone Operator (Restricted) Certificate and License Rules 2025 …" at bounding box center [284, 375] width 299 height 53
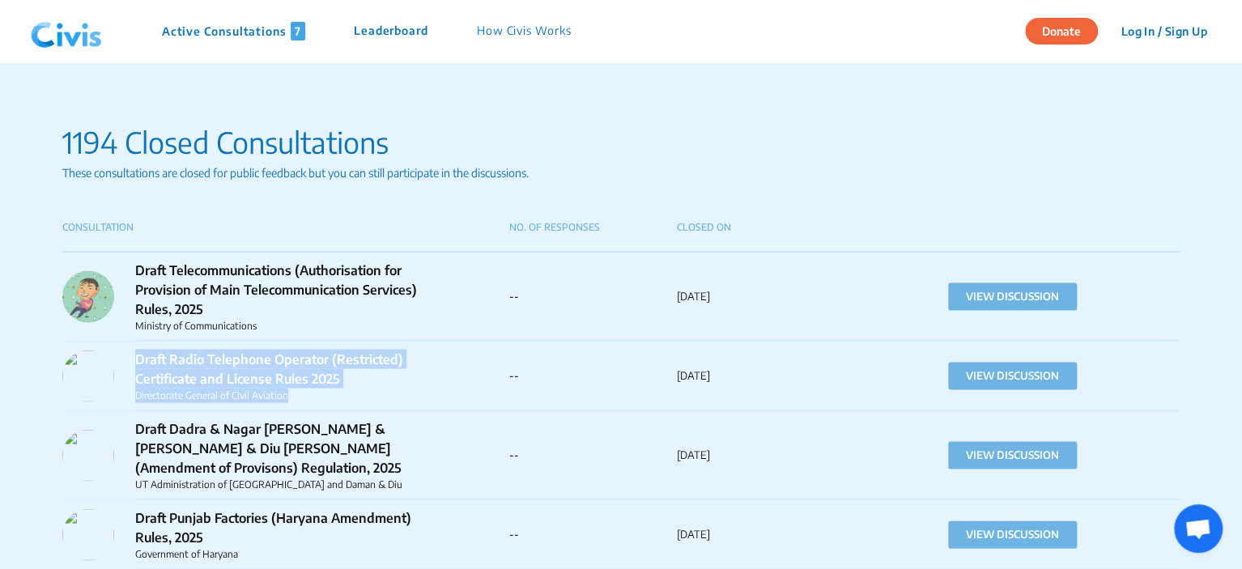
click at [366, 393] on p "Directorate General of Civil Aviation" at bounding box center [284, 395] width 299 height 15
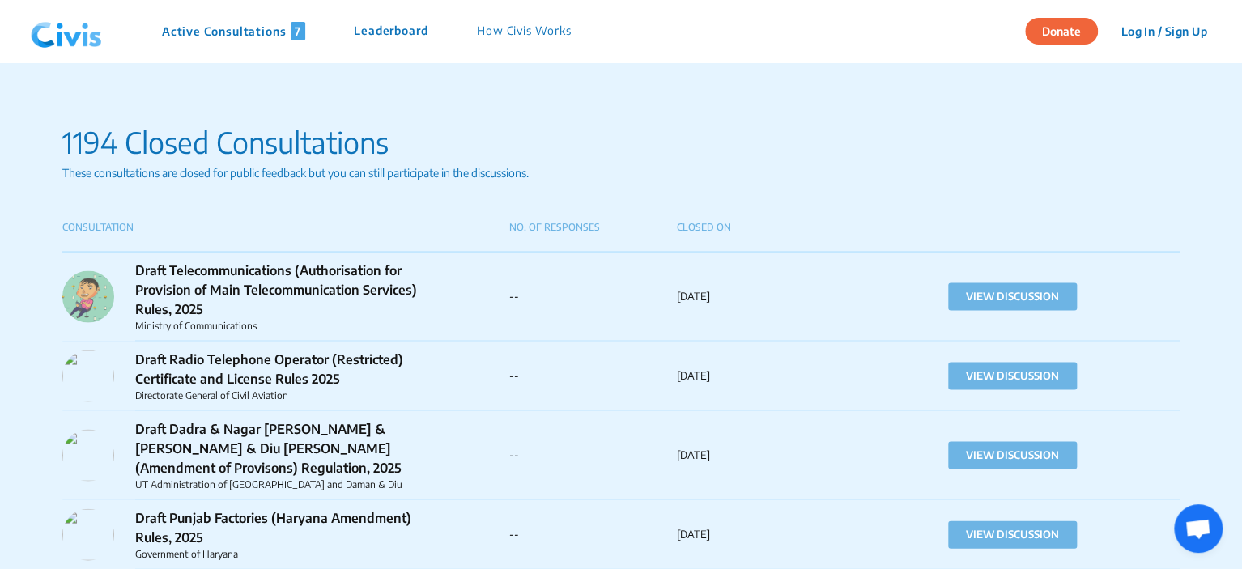
click at [338, 375] on p "Draft Radio Telephone Operator (Restricted) Certificate and License Rules 2025" at bounding box center [284, 368] width 299 height 39
click at [1007, 378] on button "VIEW DISCUSSION" at bounding box center [1012, 376] width 129 height 28
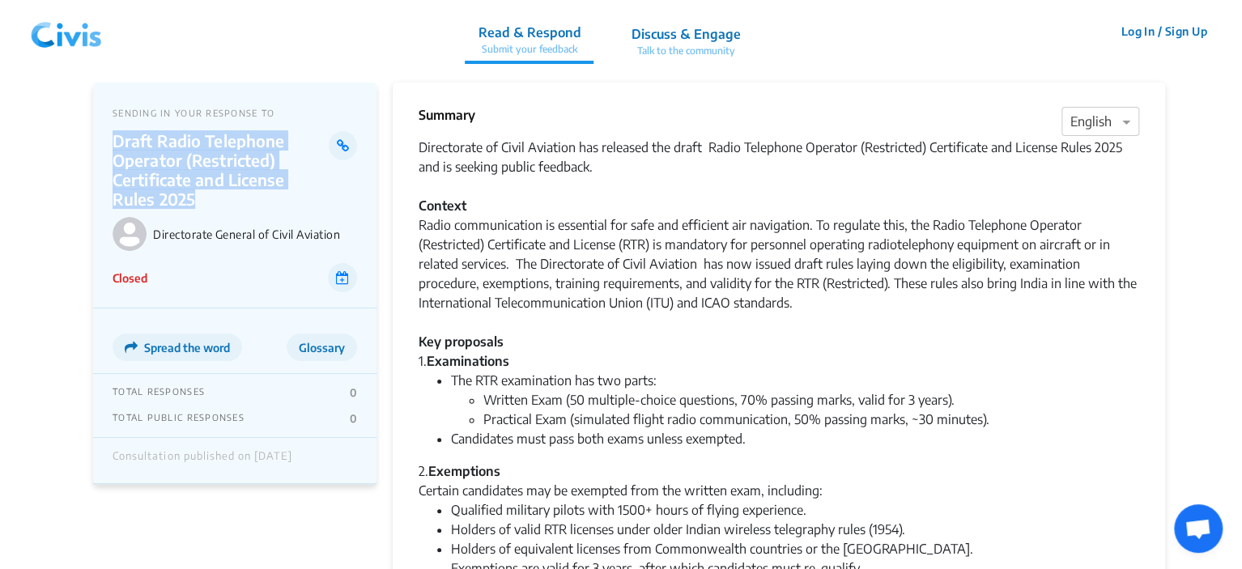
drag, startPoint x: 200, startPoint y: 197, endPoint x: 115, endPoint y: 142, distance: 101.2
click at [115, 142] on p "Draft Radio Telephone Operator (Restricted) Certificate and License Rules 2025" at bounding box center [221, 170] width 216 height 78
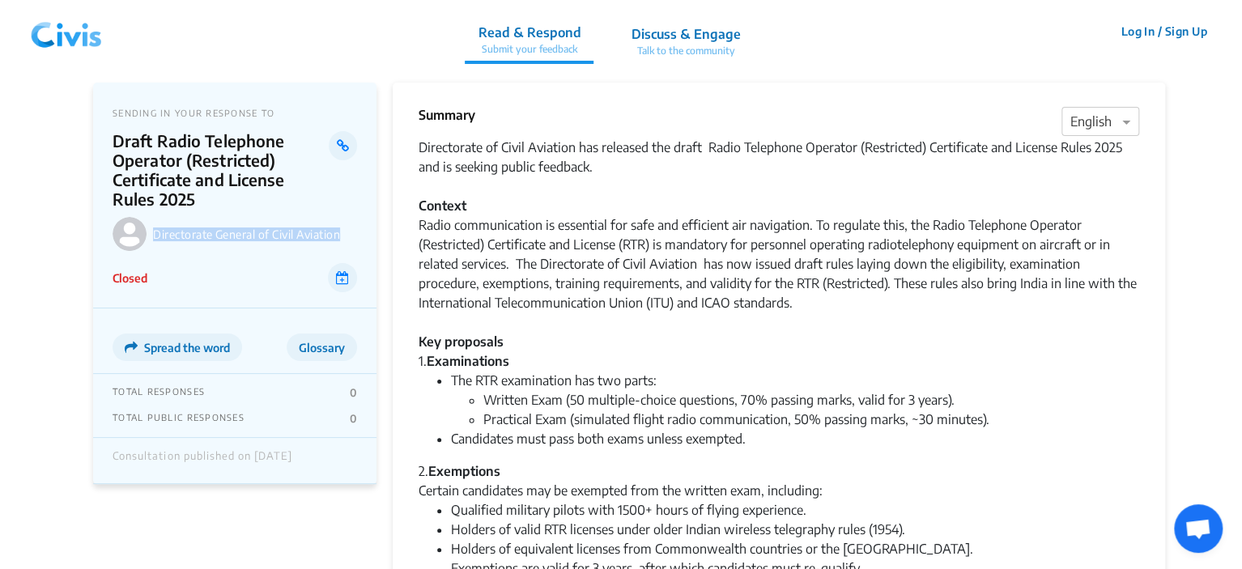
drag, startPoint x: 348, startPoint y: 232, endPoint x: 155, endPoint y: 237, distance: 193.5
click at [155, 237] on p "Directorate General of Civil Aviation" at bounding box center [255, 234] width 204 height 14
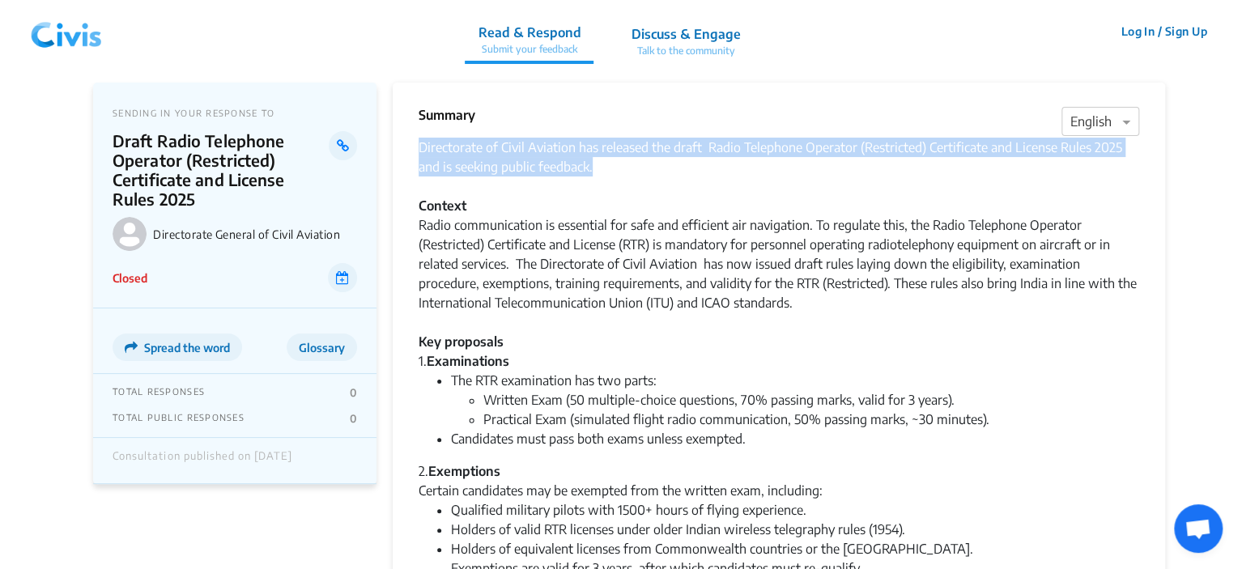
drag, startPoint x: 421, startPoint y: 148, endPoint x: 592, endPoint y: 170, distance: 173.0
click at [592, 170] on div "Directorate of Civil Aviation has released the draft Radio Telephone Operator (…" at bounding box center [778, 254] width 720 height 233
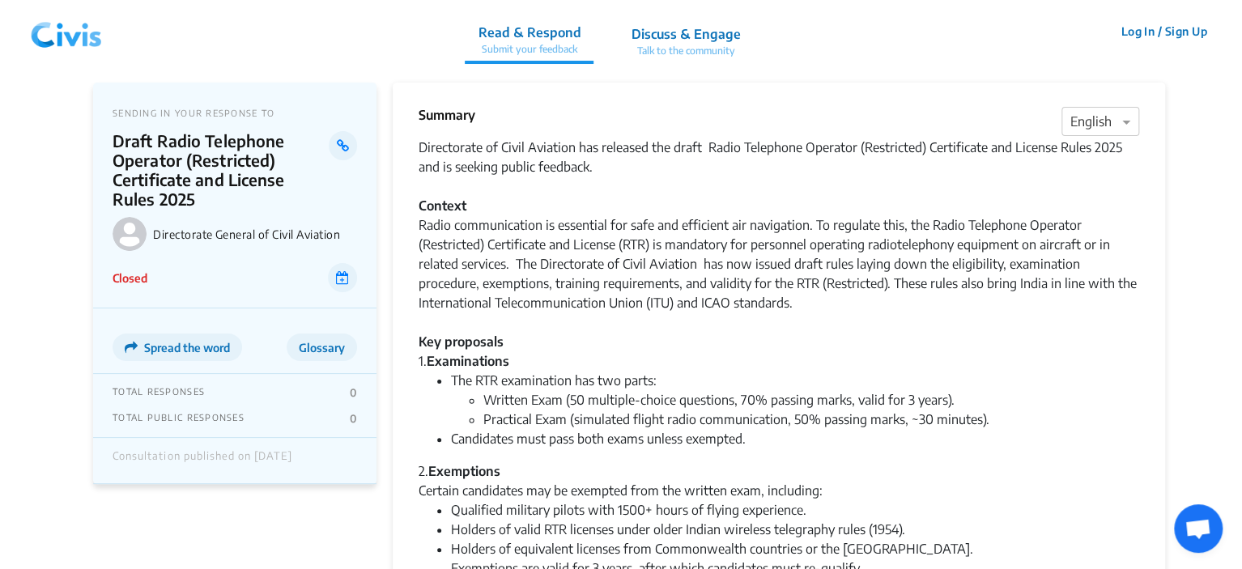
click at [652, 189] on div "Directorate of Civil Aviation has released the draft Radio Telephone Operator (…" at bounding box center [778, 254] width 720 height 233
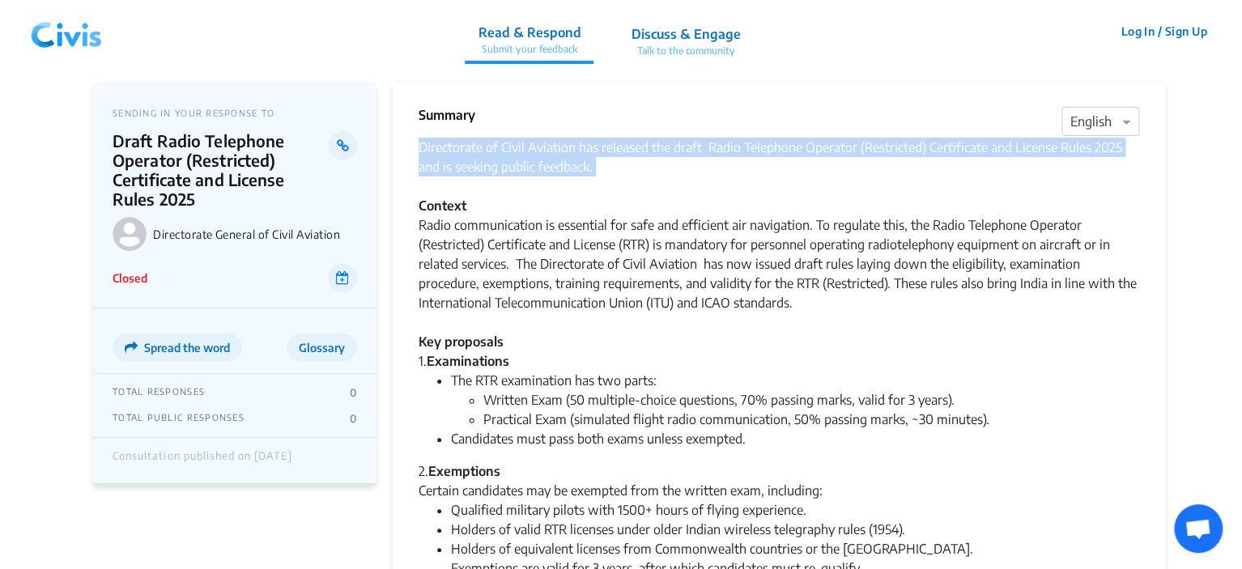
drag, startPoint x: 422, startPoint y: 145, endPoint x: 589, endPoint y: 177, distance: 170.6
click at [589, 177] on div "Directorate of Civil Aviation has released the draft Radio Telephone Operator (…" at bounding box center [778, 254] width 720 height 233
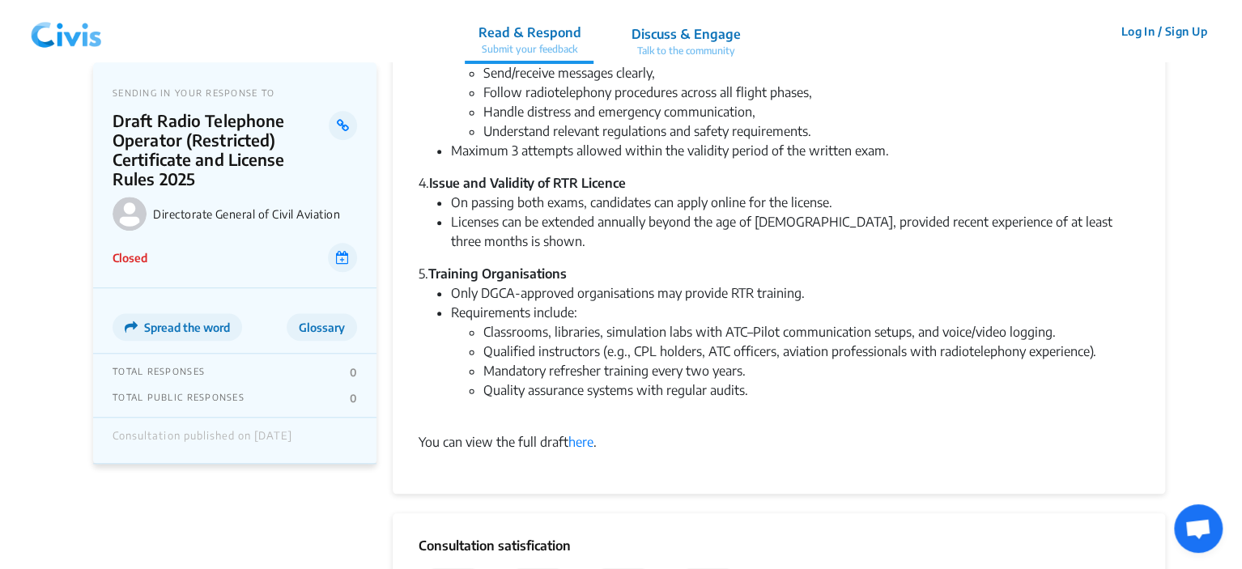
scroll to position [647, 0]
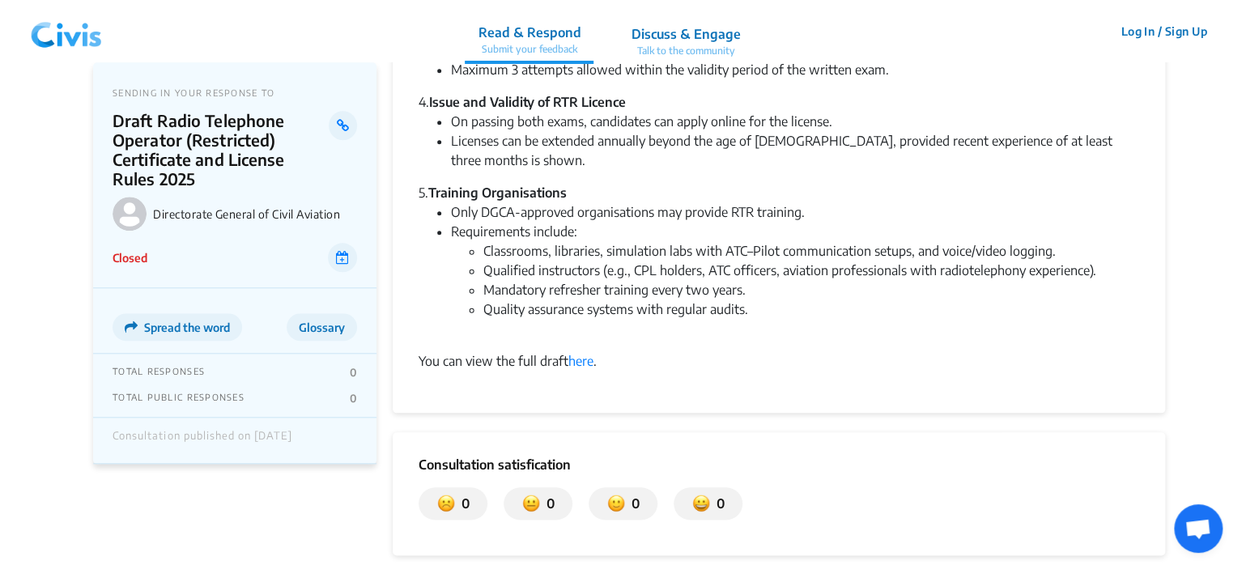
click at [607, 351] on div "You can view the full draft here ." at bounding box center [778, 360] width 720 height 19
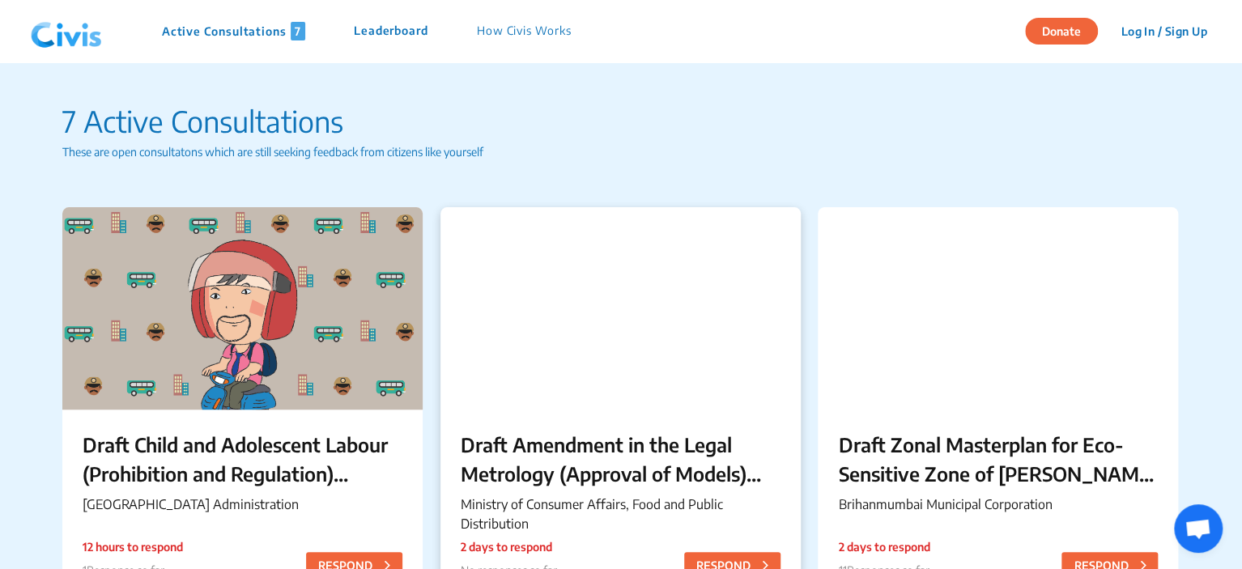
scroll to position [1514, 0]
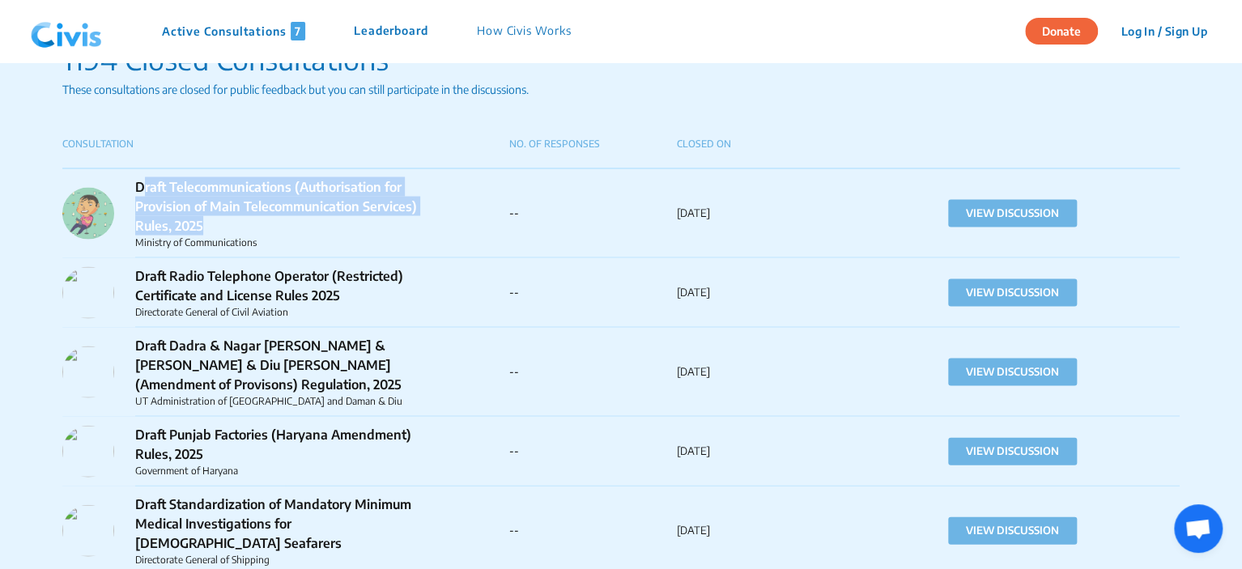
drag, startPoint x: 205, startPoint y: 221, endPoint x: 142, endPoint y: 189, distance: 70.2
click at [142, 189] on p "Draft Telecommunications (Authorisation for Provision of Main Telecommunication…" at bounding box center [284, 205] width 299 height 58
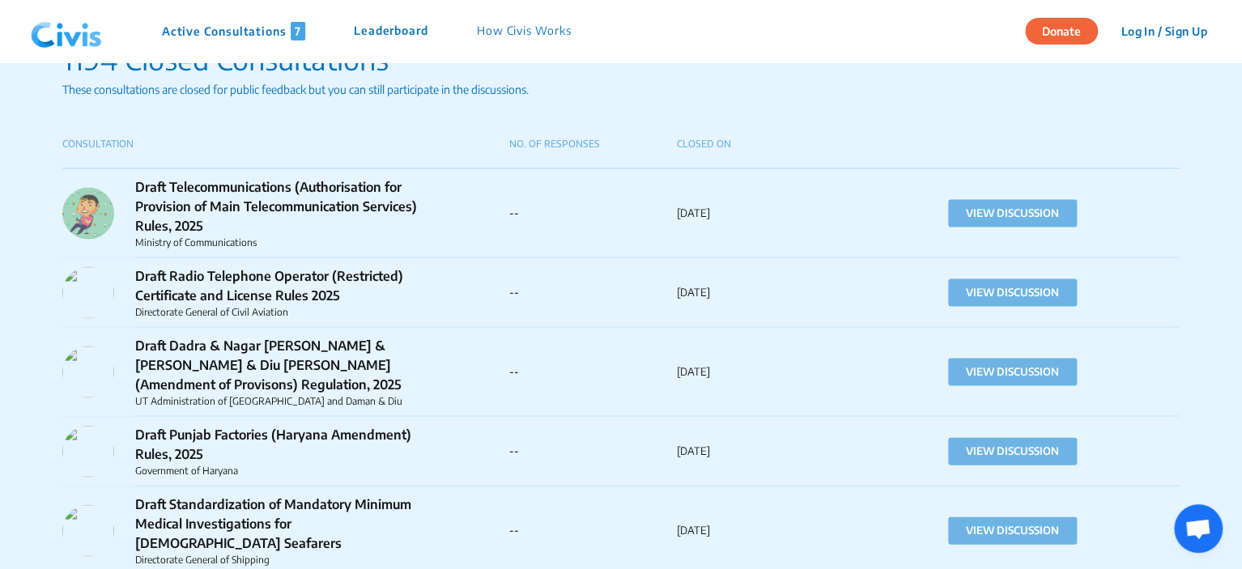
click at [417, 239] on p "Ministry of Communications" at bounding box center [284, 242] width 299 height 15
click at [970, 214] on button "VIEW DISCUSSION" at bounding box center [1012, 213] width 129 height 28
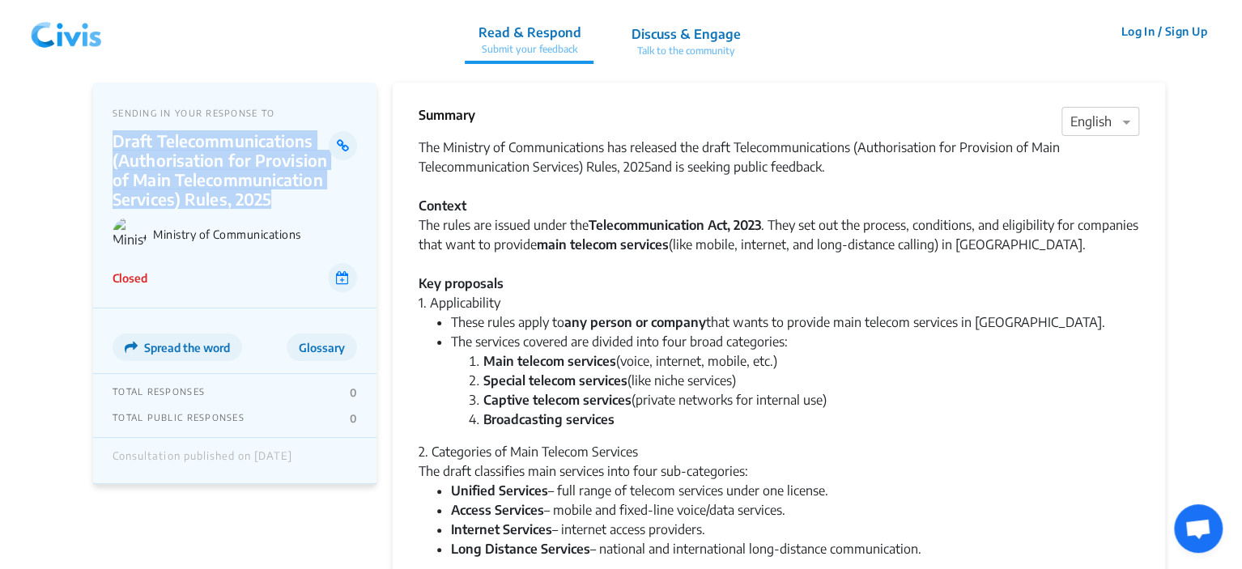
drag, startPoint x: 273, startPoint y: 200, endPoint x: 115, endPoint y: 145, distance: 167.1
click at [115, 145] on p "Draft Telecommunications (Authorisation for Provision of Main Telecommunication…" at bounding box center [221, 170] width 216 height 78
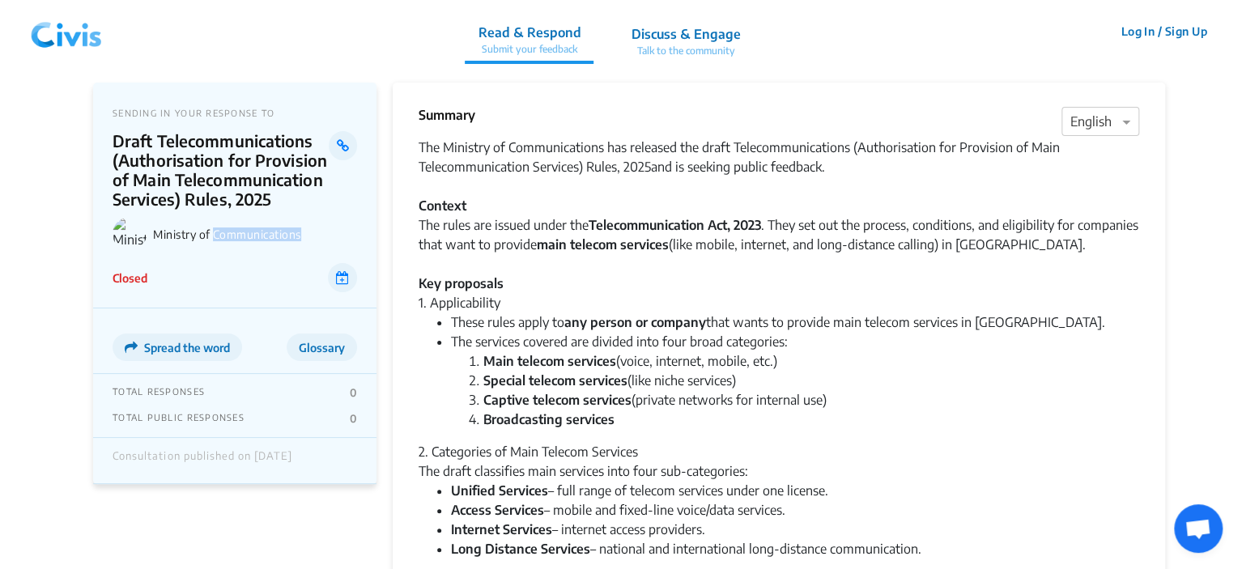
drag, startPoint x: 307, startPoint y: 233, endPoint x: 215, endPoint y: 240, distance: 91.7
click at [215, 240] on p "Ministry of Communications" at bounding box center [255, 234] width 204 height 14
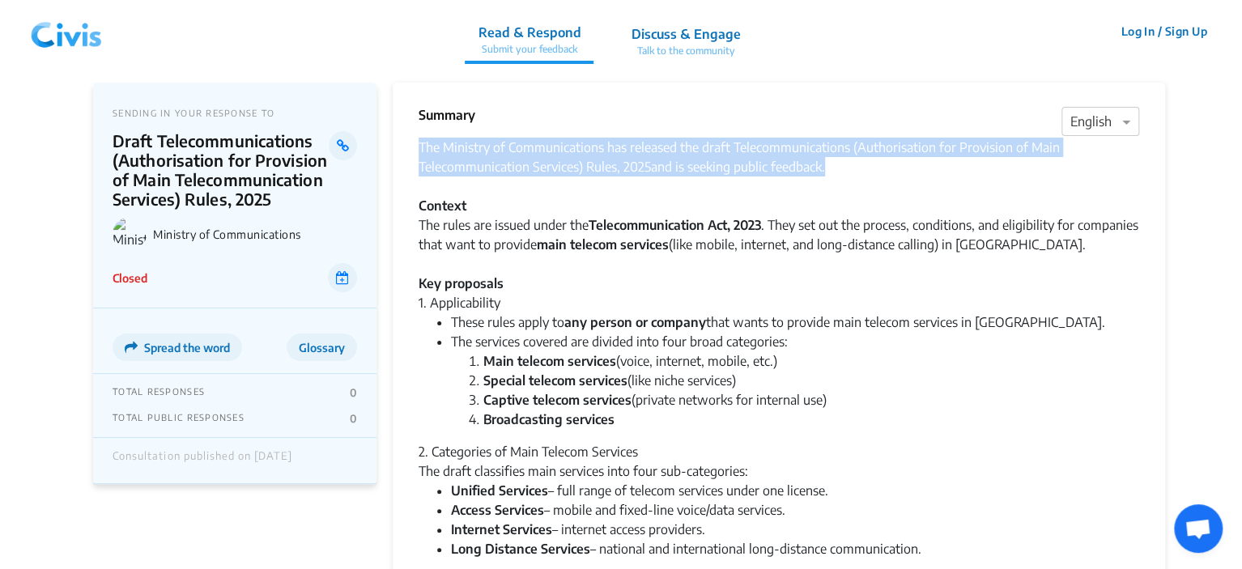
drag, startPoint x: 418, startPoint y: 142, endPoint x: 833, endPoint y: 170, distance: 415.4
click at [833, 170] on div "The Ministry of Communications has released the draft Telecommunications (Autho…" at bounding box center [778, 215] width 720 height 155
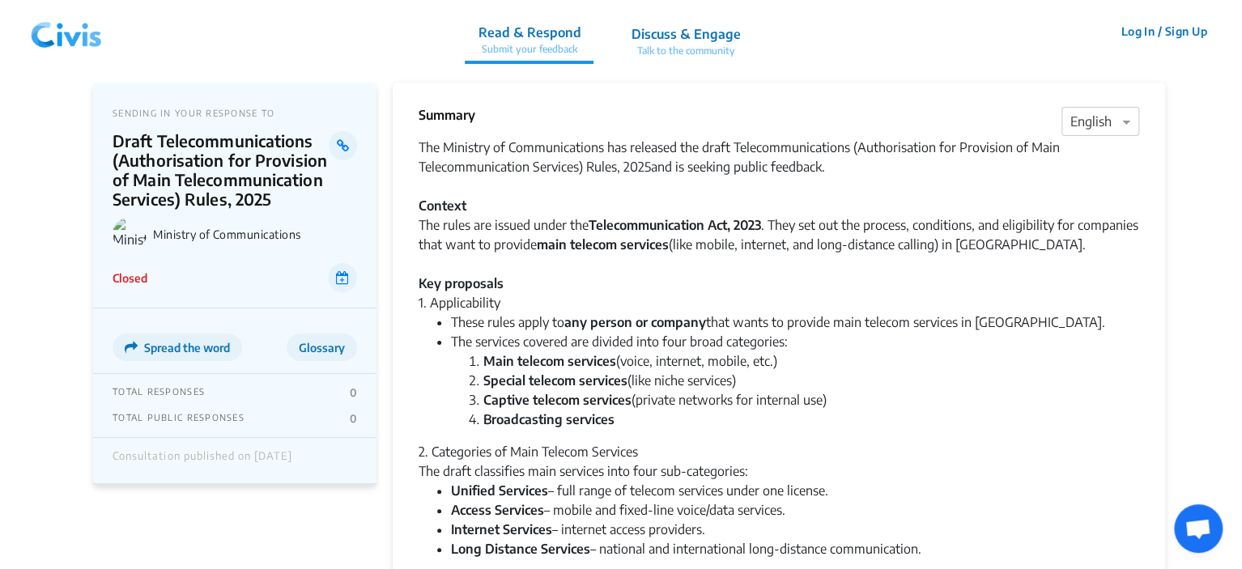
click at [493, 189] on div "The Ministry of Communications has released the draft Telecommunications (Autho…" at bounding box center [778, 215] width 720 height 155
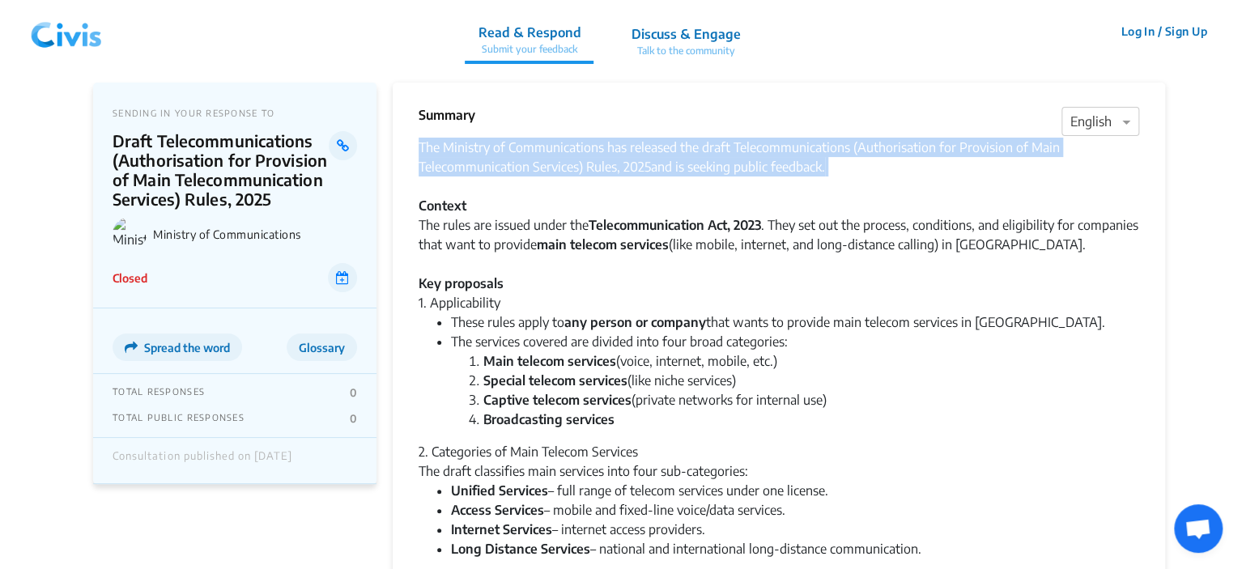
drag, startPoint x: 418, startPoint y: 151, endPoint x: 479, endPoint y: 187, distance: 71.1
click at [479, 187] on div "The Ministry of Communications has released the draft Telecommunications (Autho…" at bounding box center [778, 215] width 720 height 155
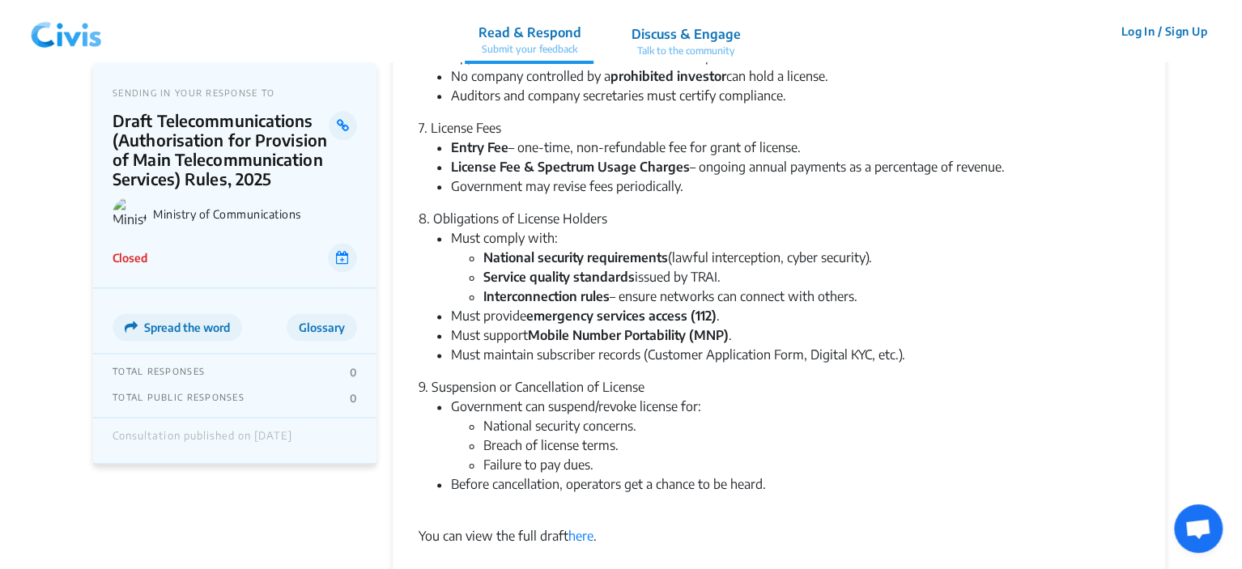
scroll to position [1214, 0]
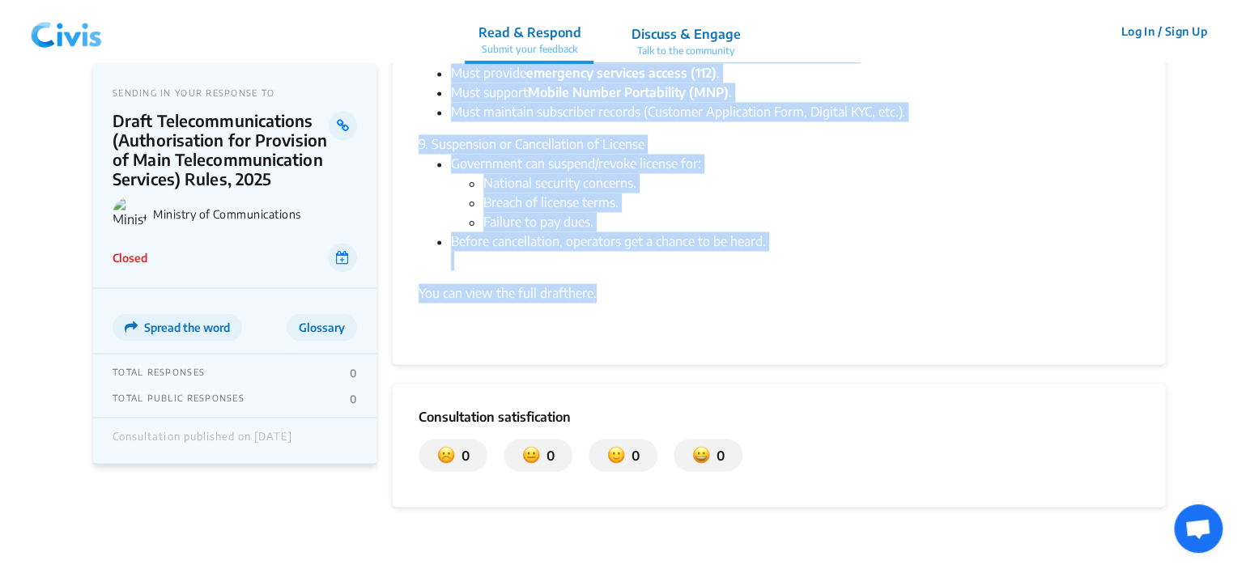
click at [602, 295] on div "You can view the full draft here ." at bounding box center [778, 292] width 720 height 19
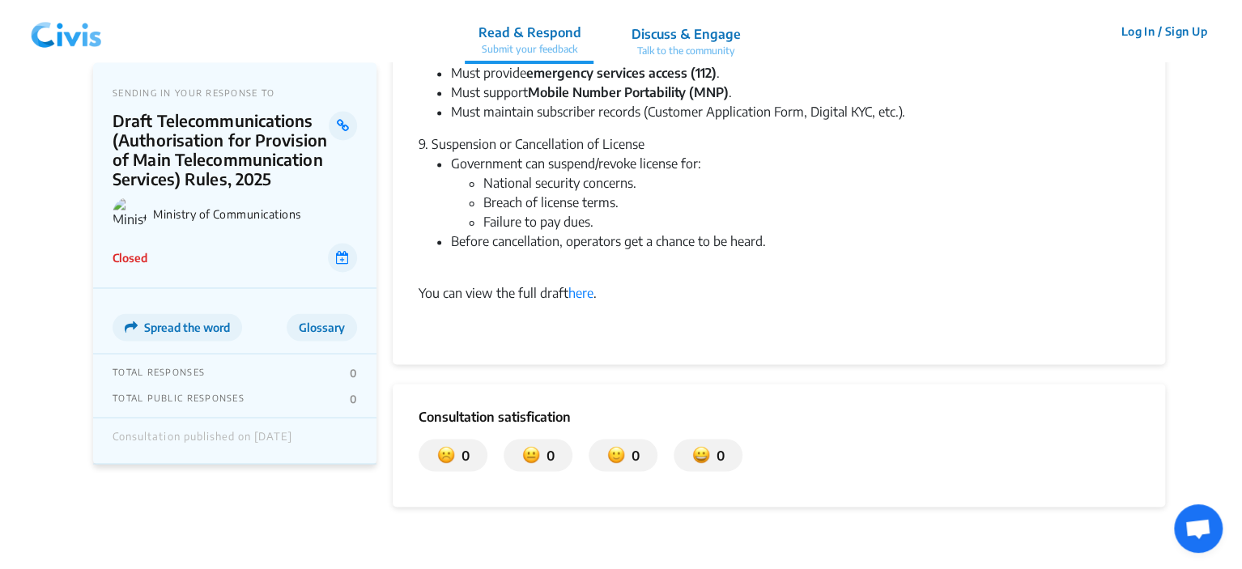
click at [754, 295] on div "You can view the full draft here ." at bounding box center [778, 292] width 720 height 19
